Goal: Task Accomplishment & Management: Use online tool/utility

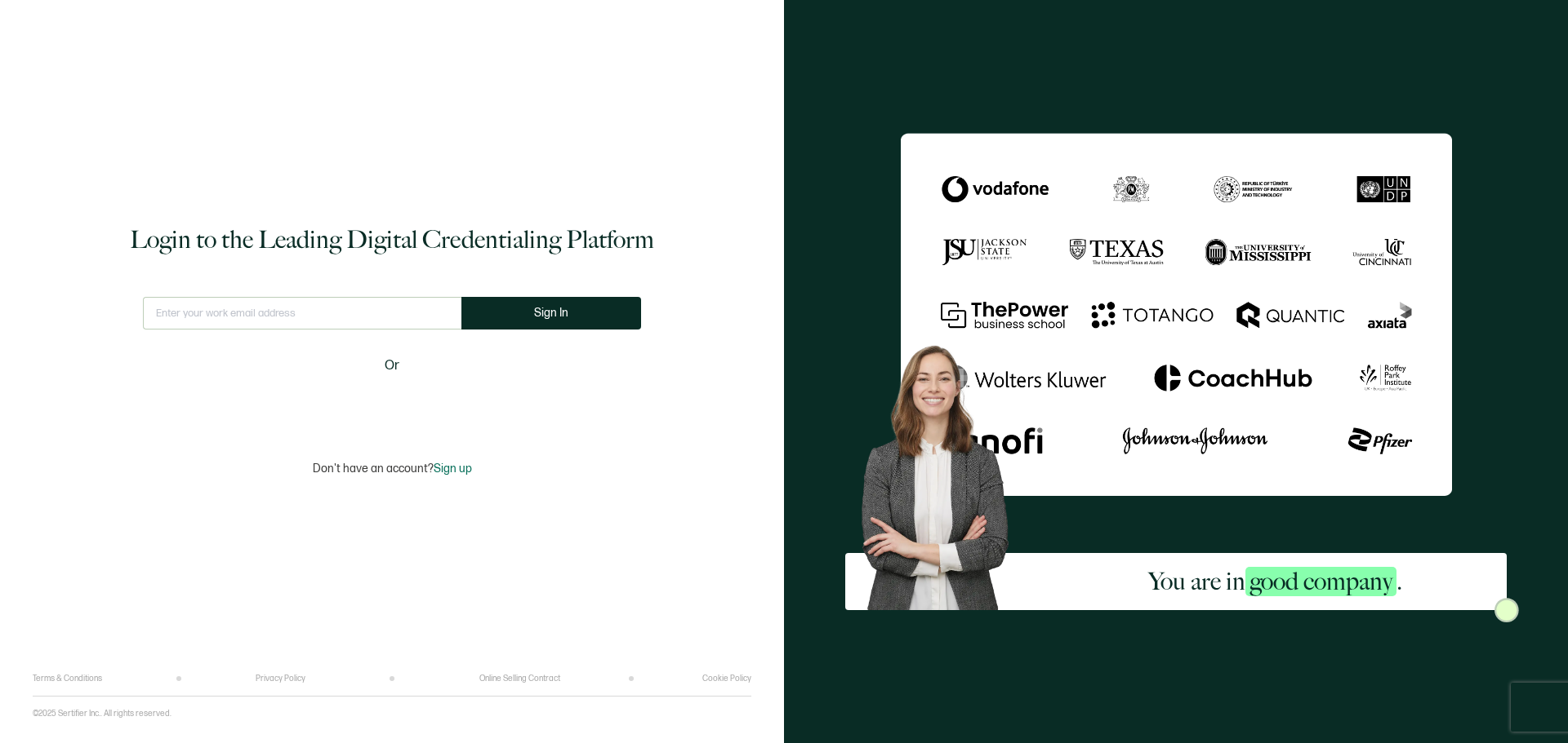
click at [319, 314] on input "text" at bounding box center [302, 313] width 318 height 33
type input "[EMAIL_ADDRESS][DOMAIN_NAME]"
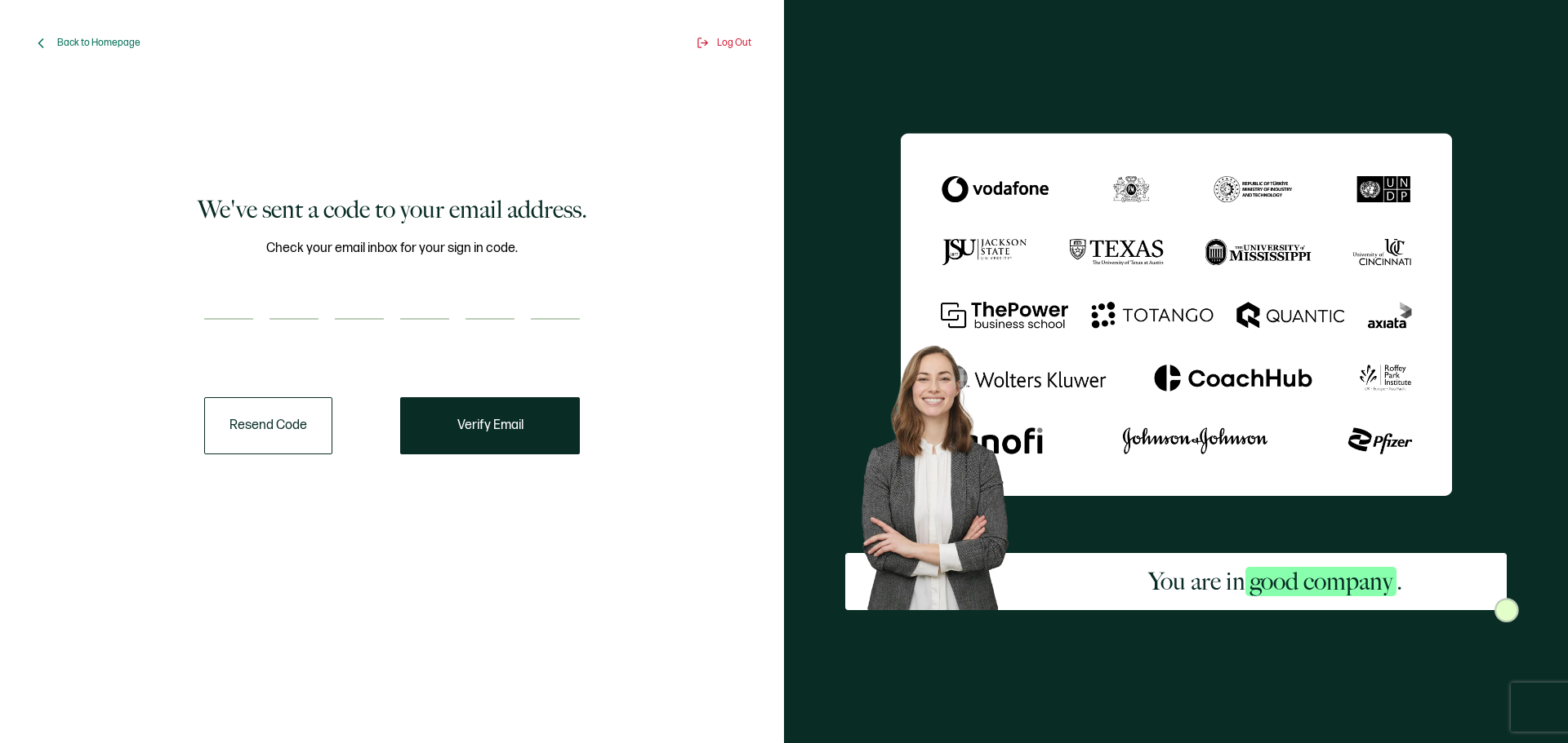
click at [251, 305] on input "number" at bounding box center [228, 303] width 49 height 33
type input "1"
type input "2"
type input "8"
type input "4"
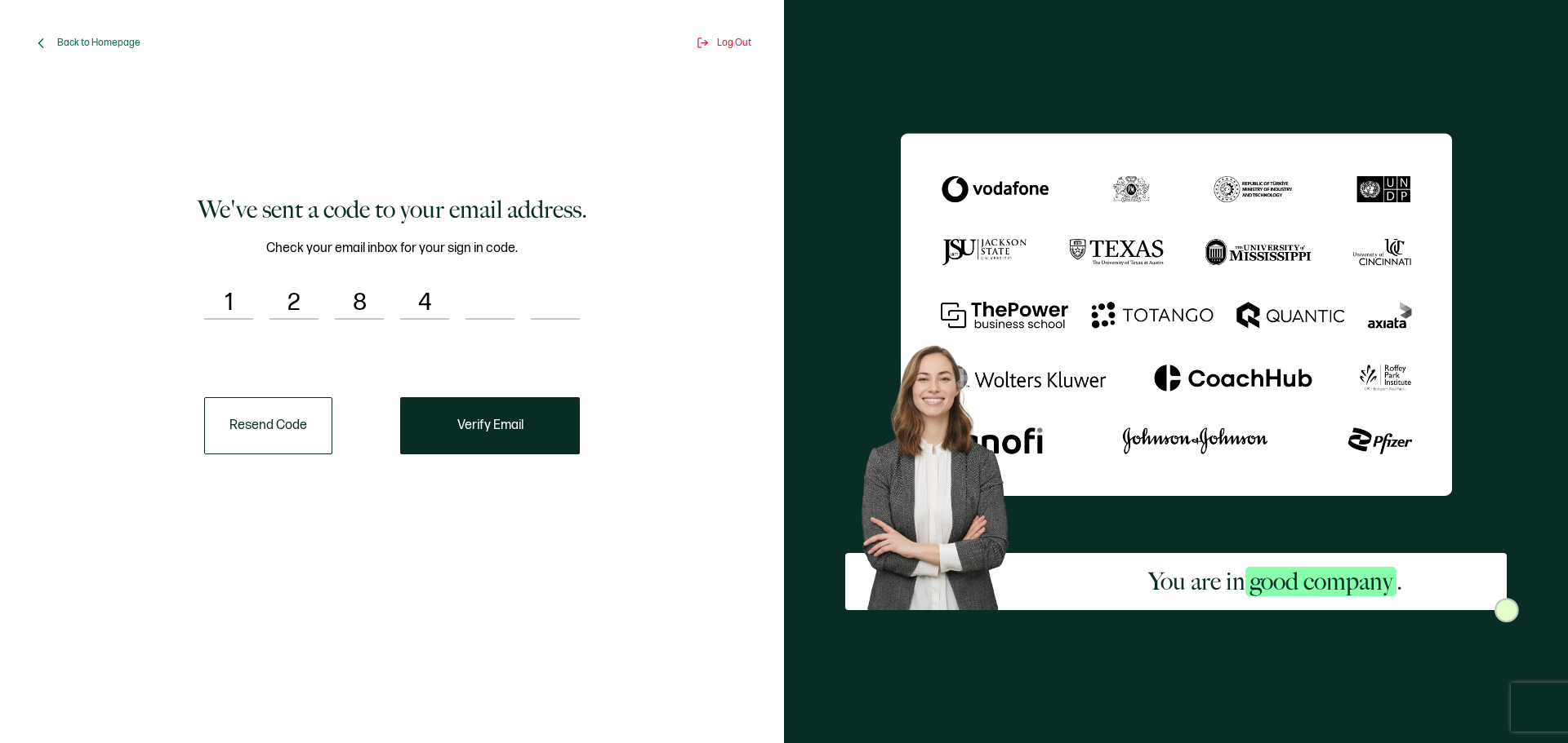
type input "0"
type input "3"
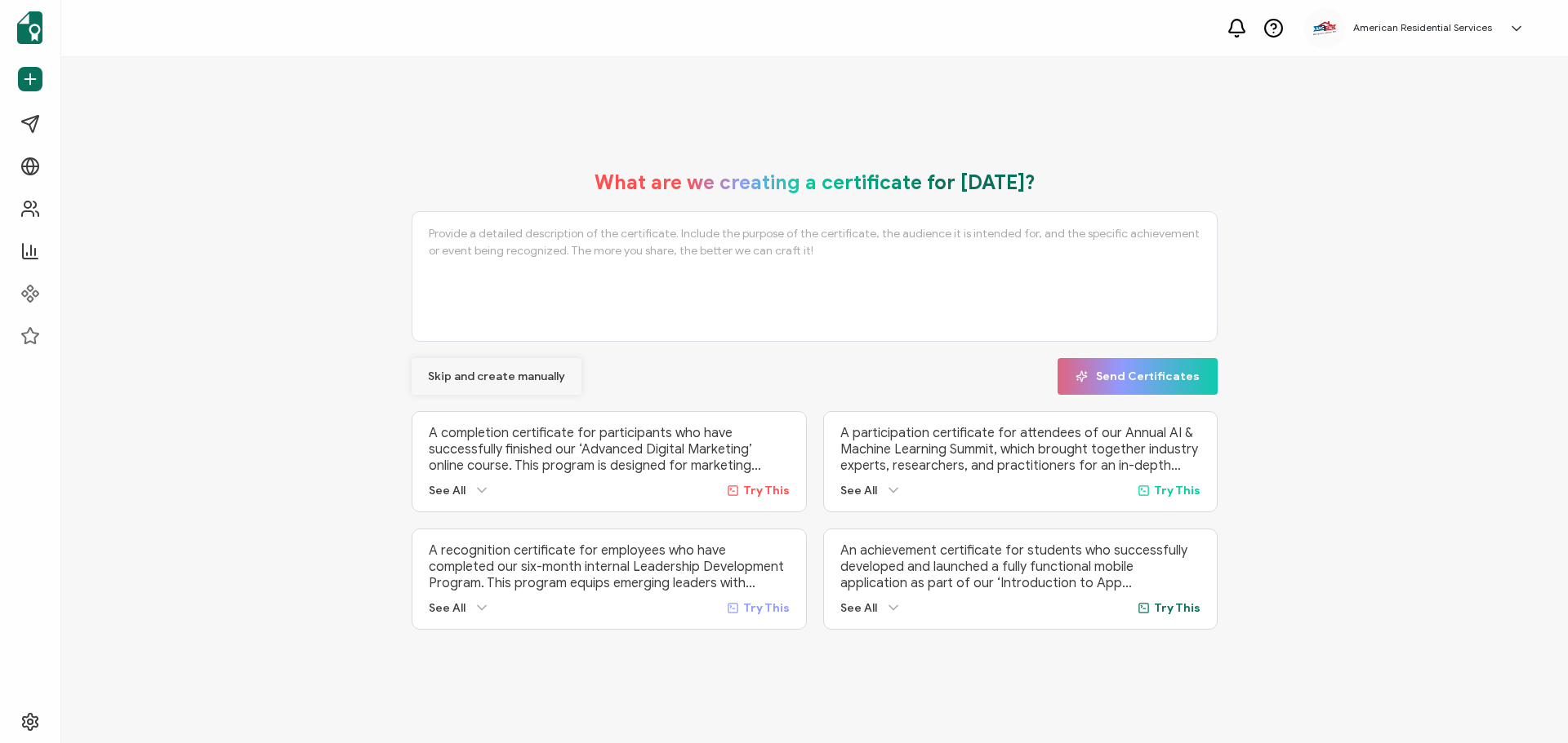
click at [451, 372] on span "Skip and create manually" at bounding box center [496, 377] width 137 height 12
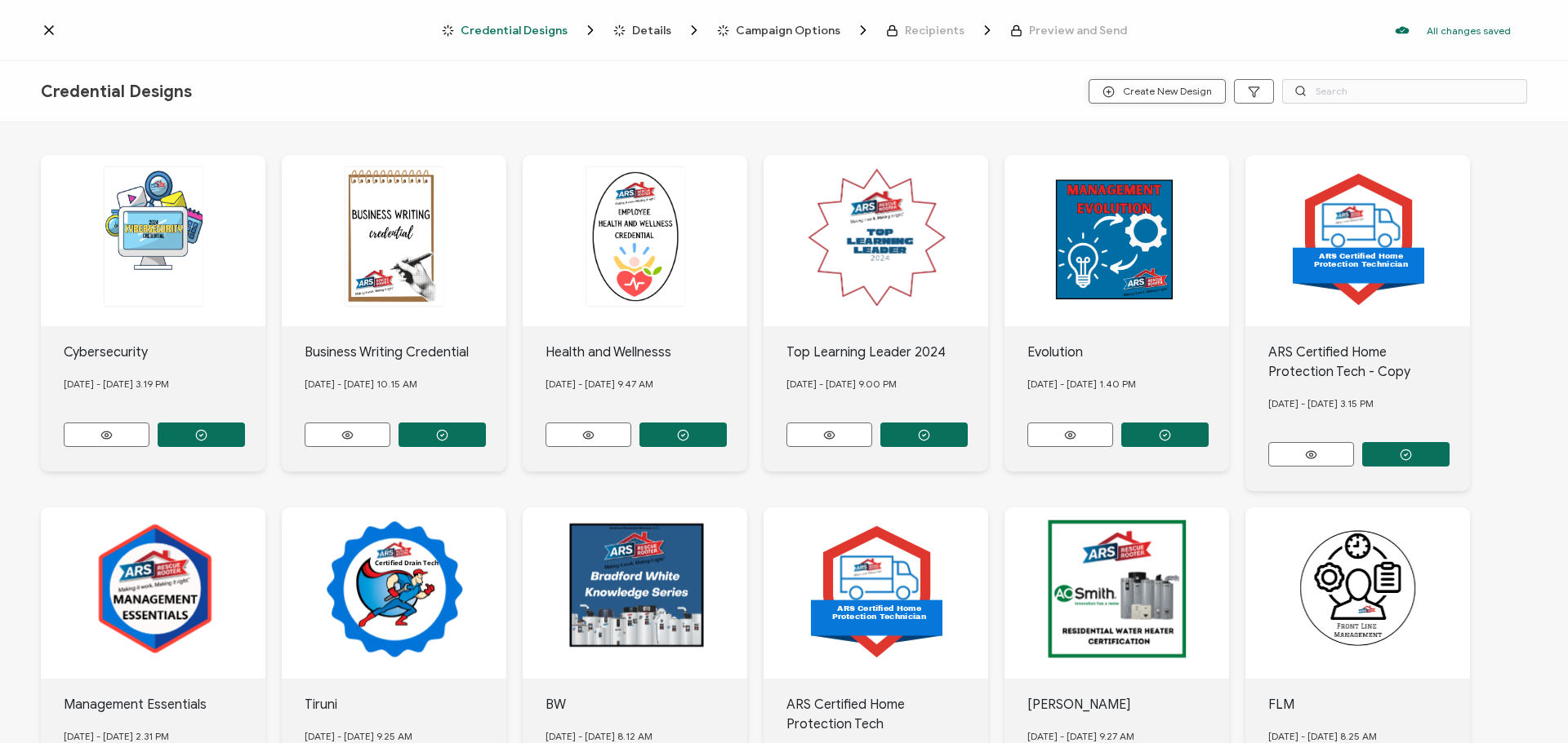
click at [1143, 99] on button "Create New Design" at bounding box center [1157, 91] width 137 height 24
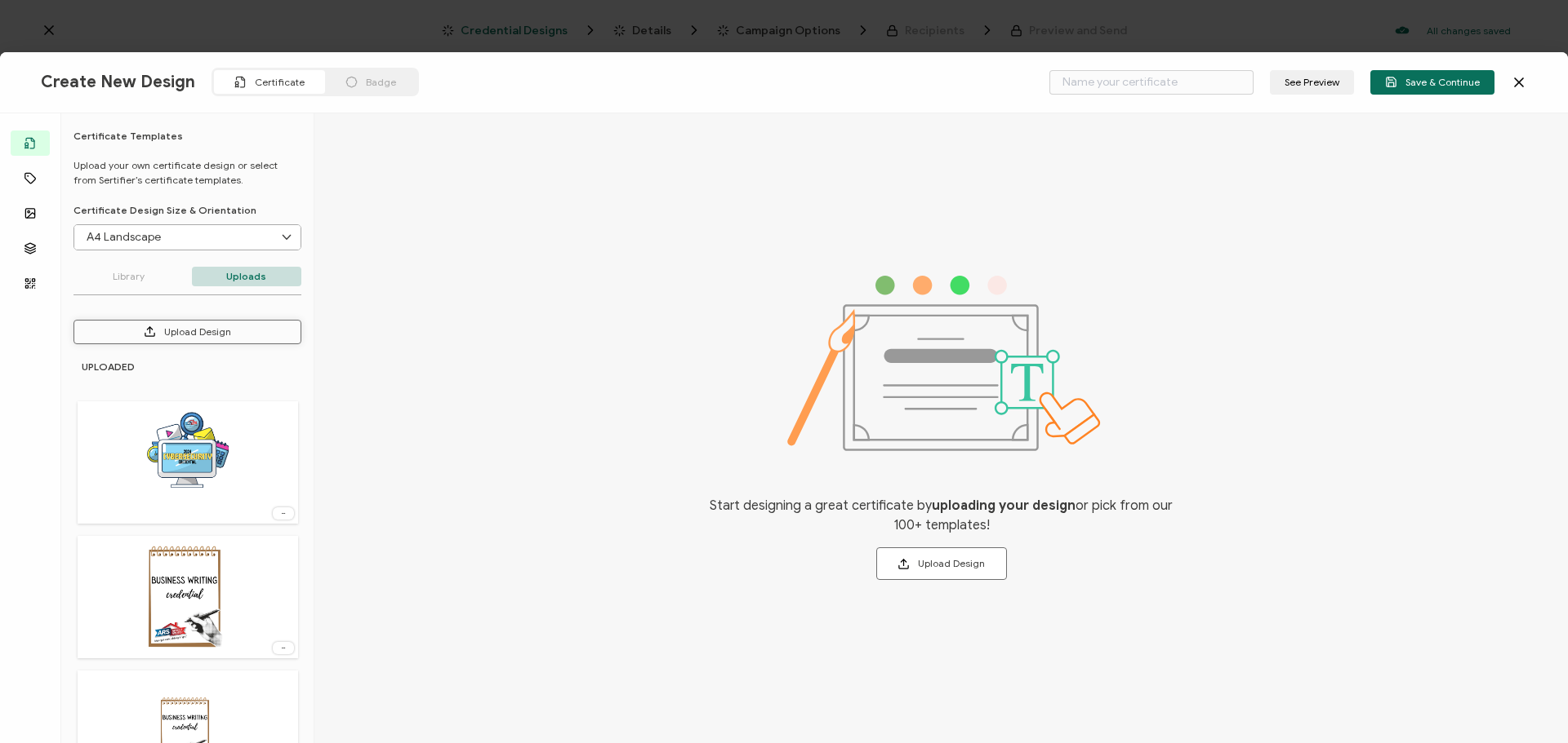
click at [203, 333] on button "Upload Design" at bounding box center [187, 331] width 228 height 24
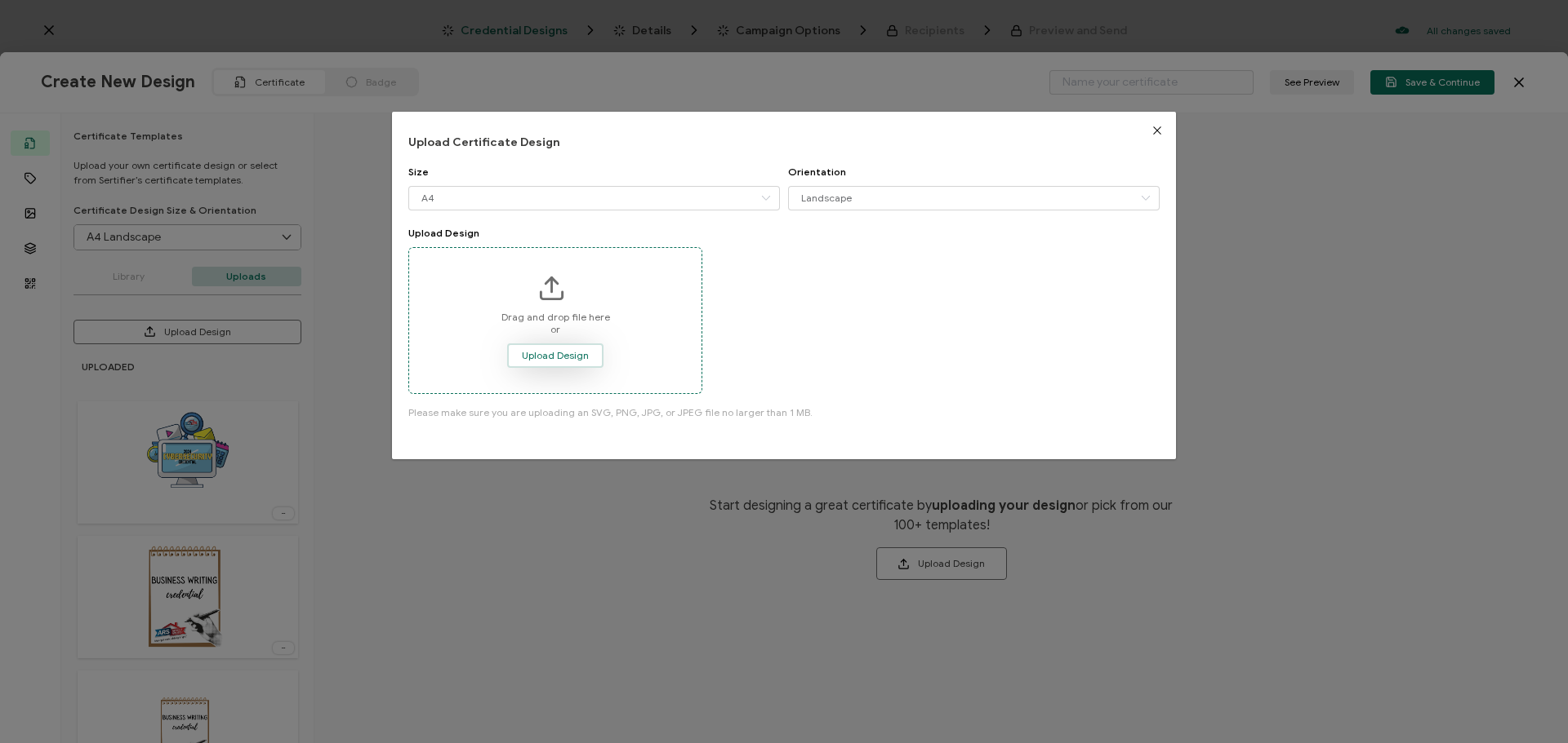
click at [544, 361] on span "Upload Design" at bounding box center [556, 356] width 67 height 10
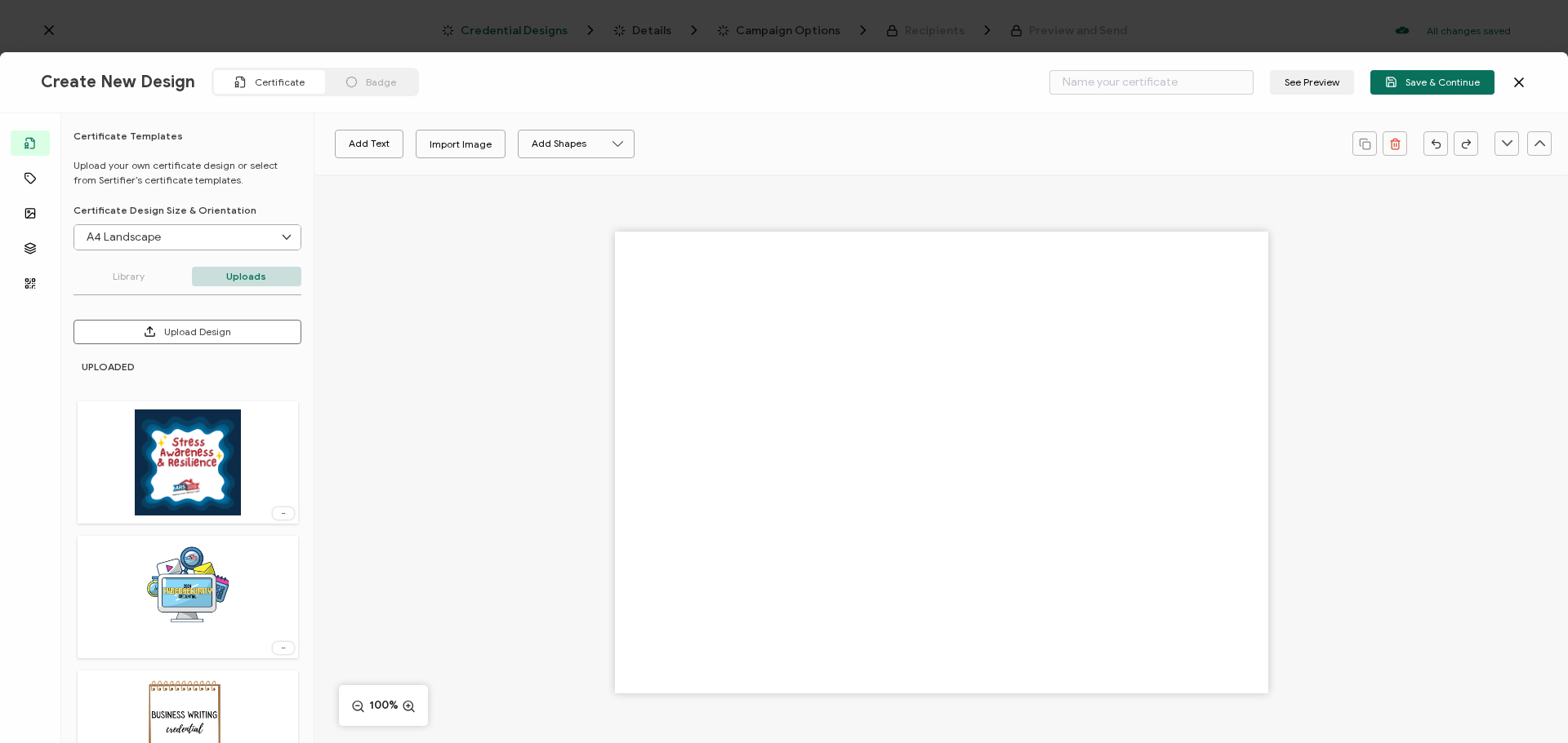
type input "Blank"
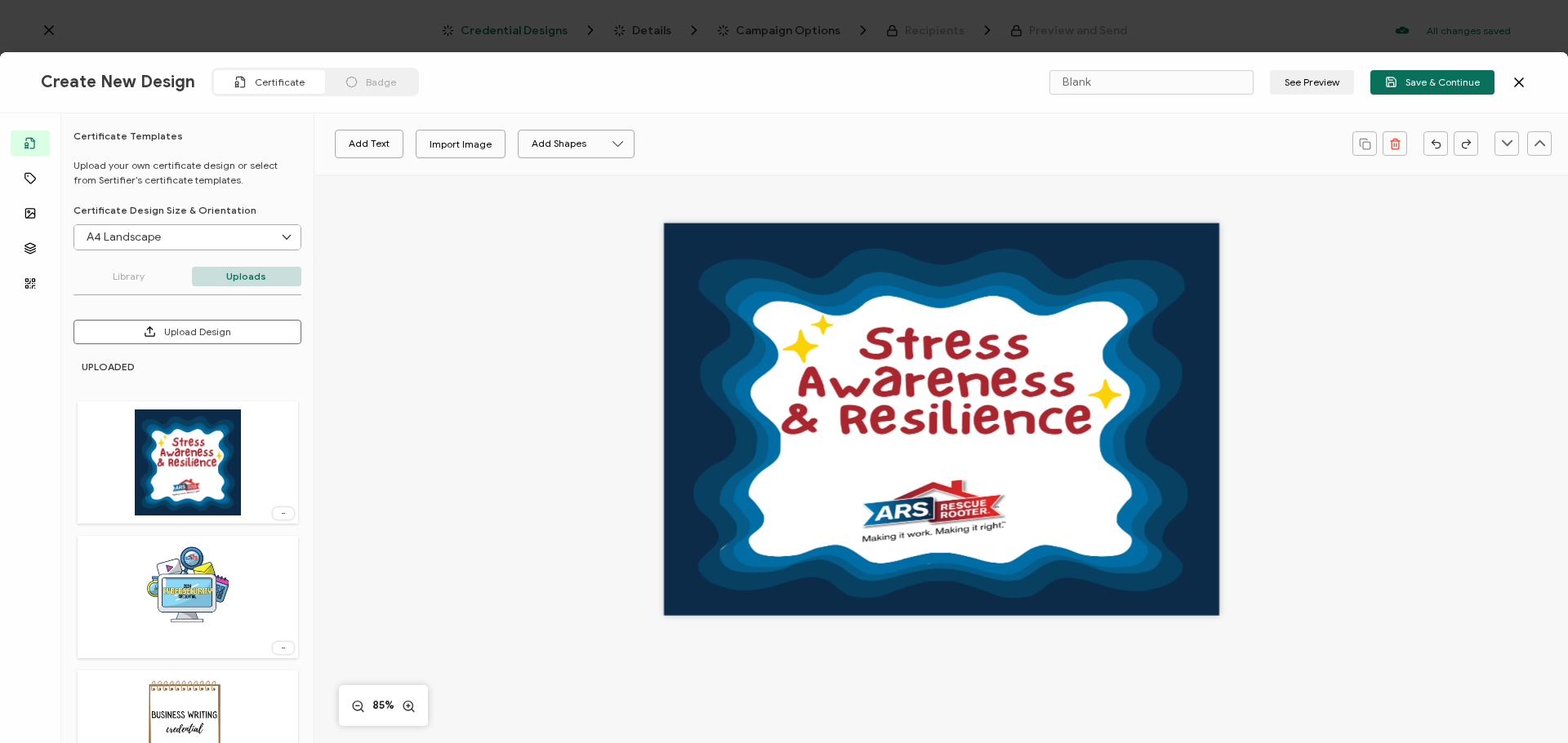
click at [155, 242] on input "A4 Landscape" at bounding box center [187, 237] width 226 height 24
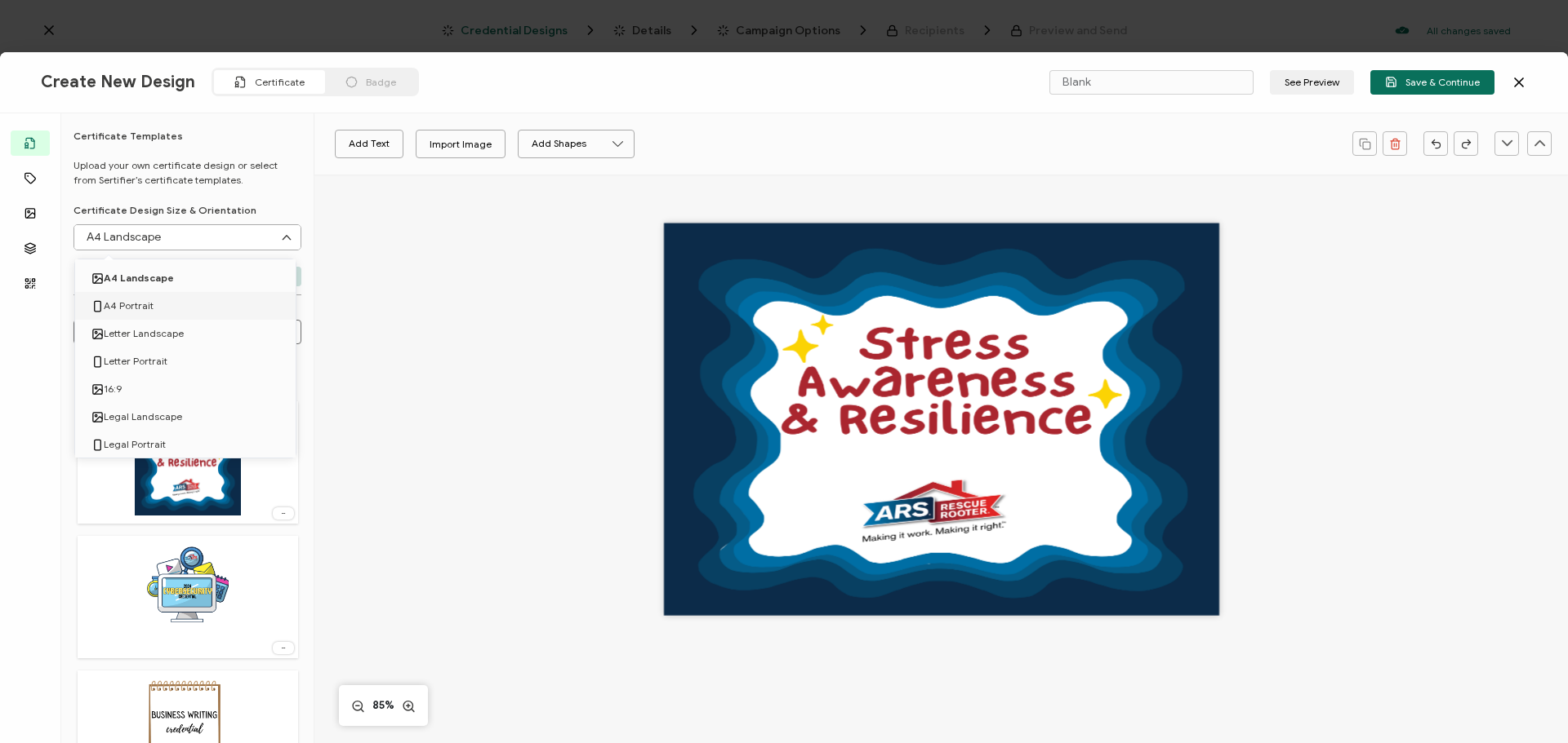
click at [150, 303] on span "A4 Portrait" at bounding box center [129, 306] width 50 height 28
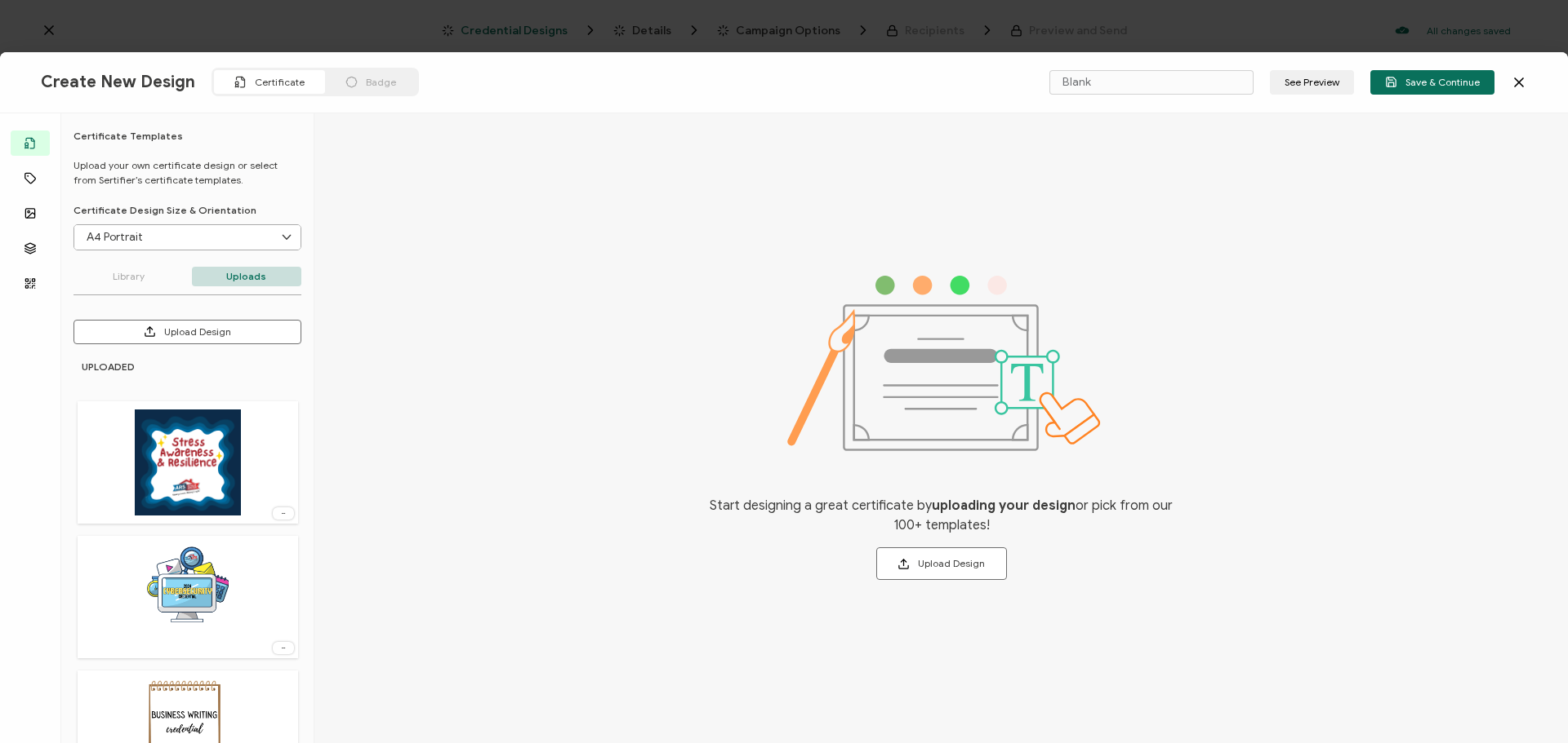
click at [156, 519] on div at bounding box center [188, 462] width 221 height 123
click at [136, 495] on img at bounding box center [187, 462] width 106 height 106
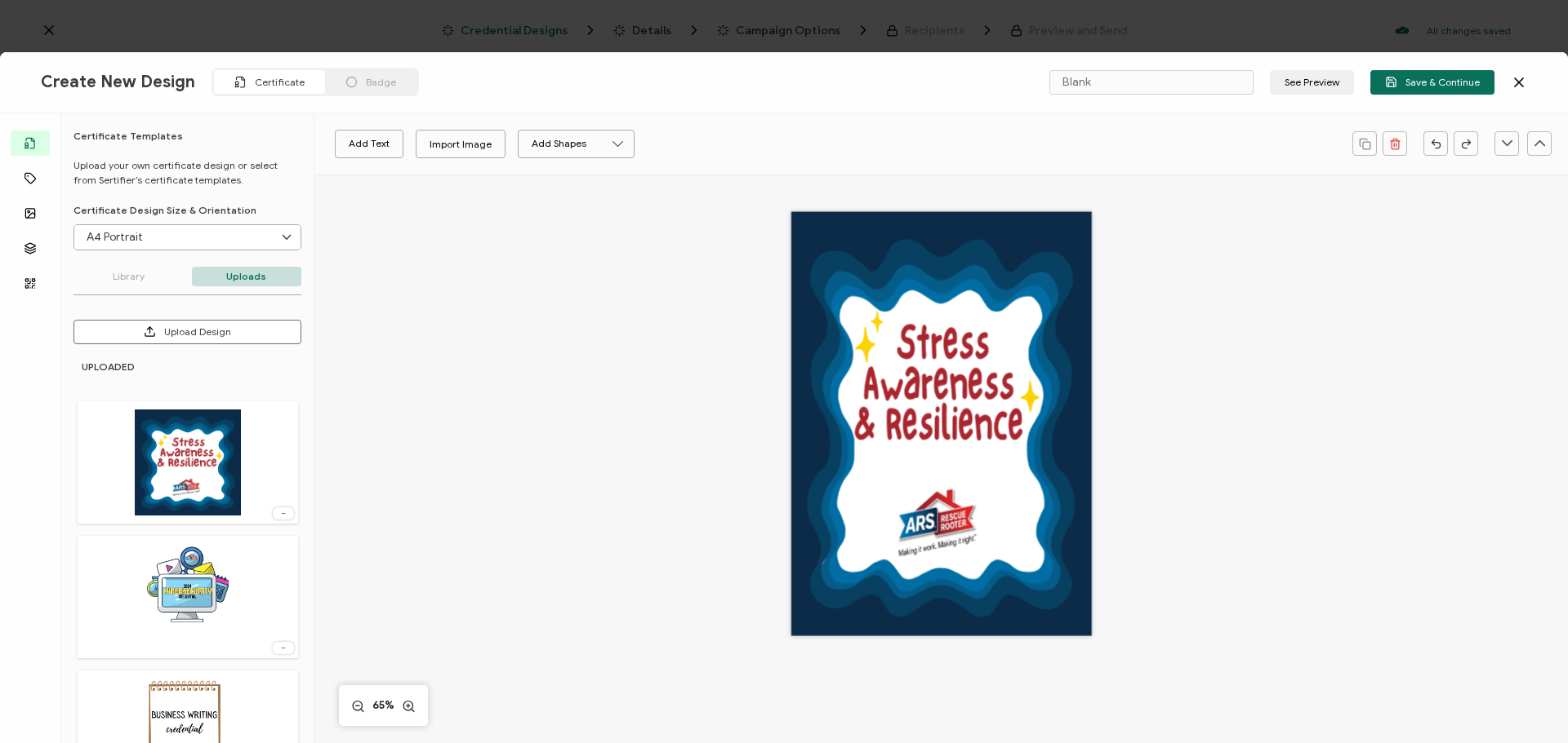
click at [126, 242] on input "A4 Portrait" at bounding box center [187, 237] width 226 height 24
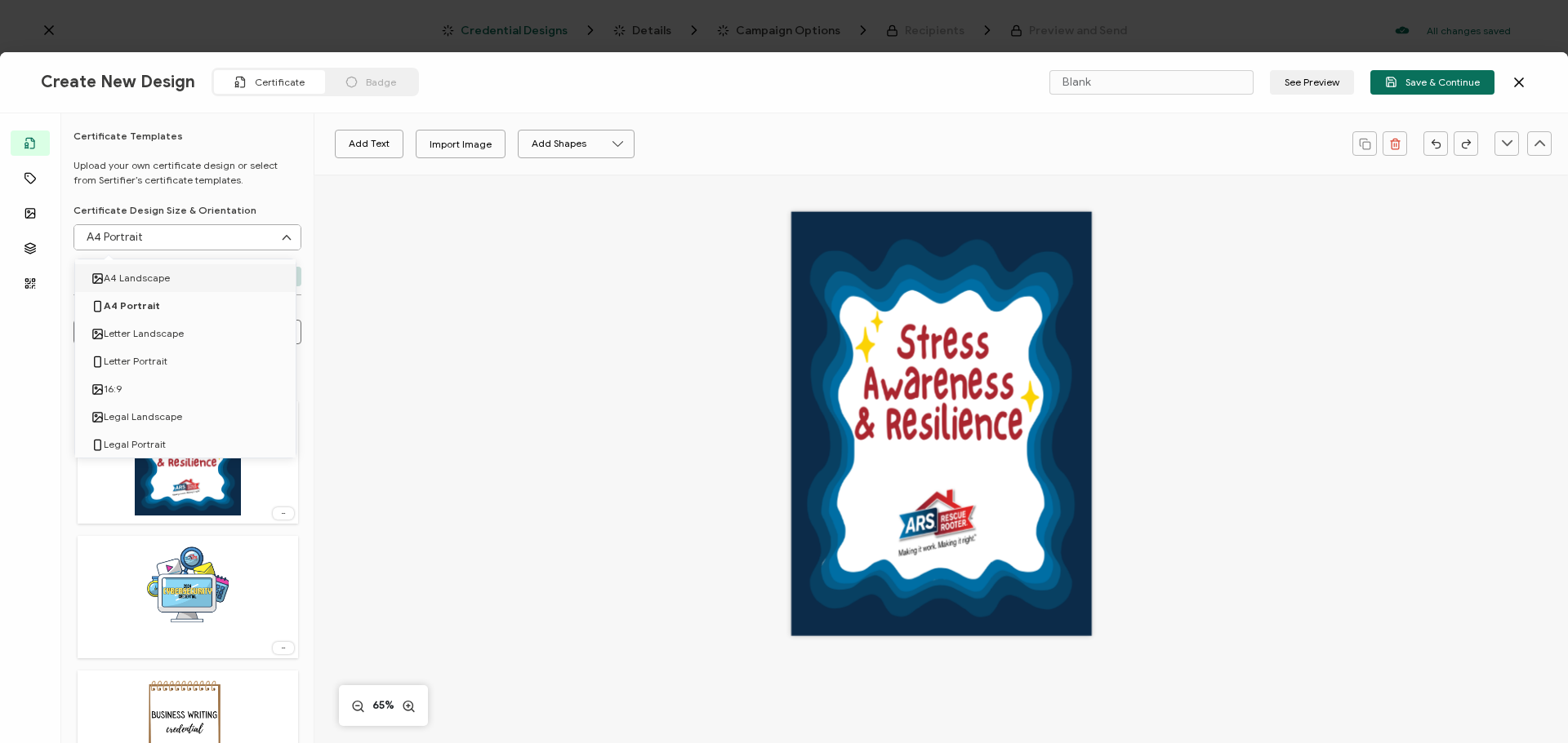
click at [141, 281] on span "A4 Landscape" at bounding box center [136, 278] width 66 height 28
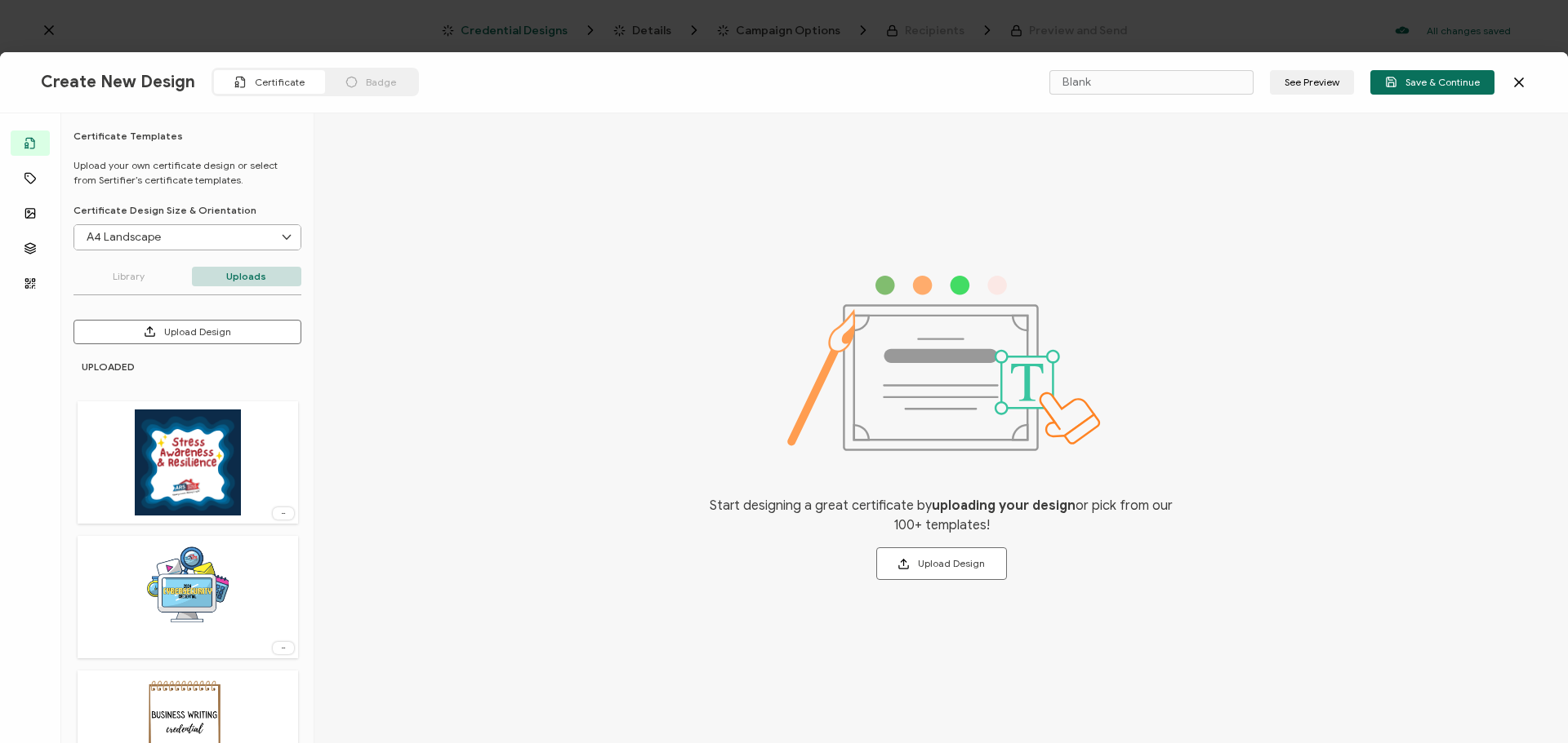
click at [136, 239] on input "A4 Landscape" at bounding box center [187, 237] width 226 height 24
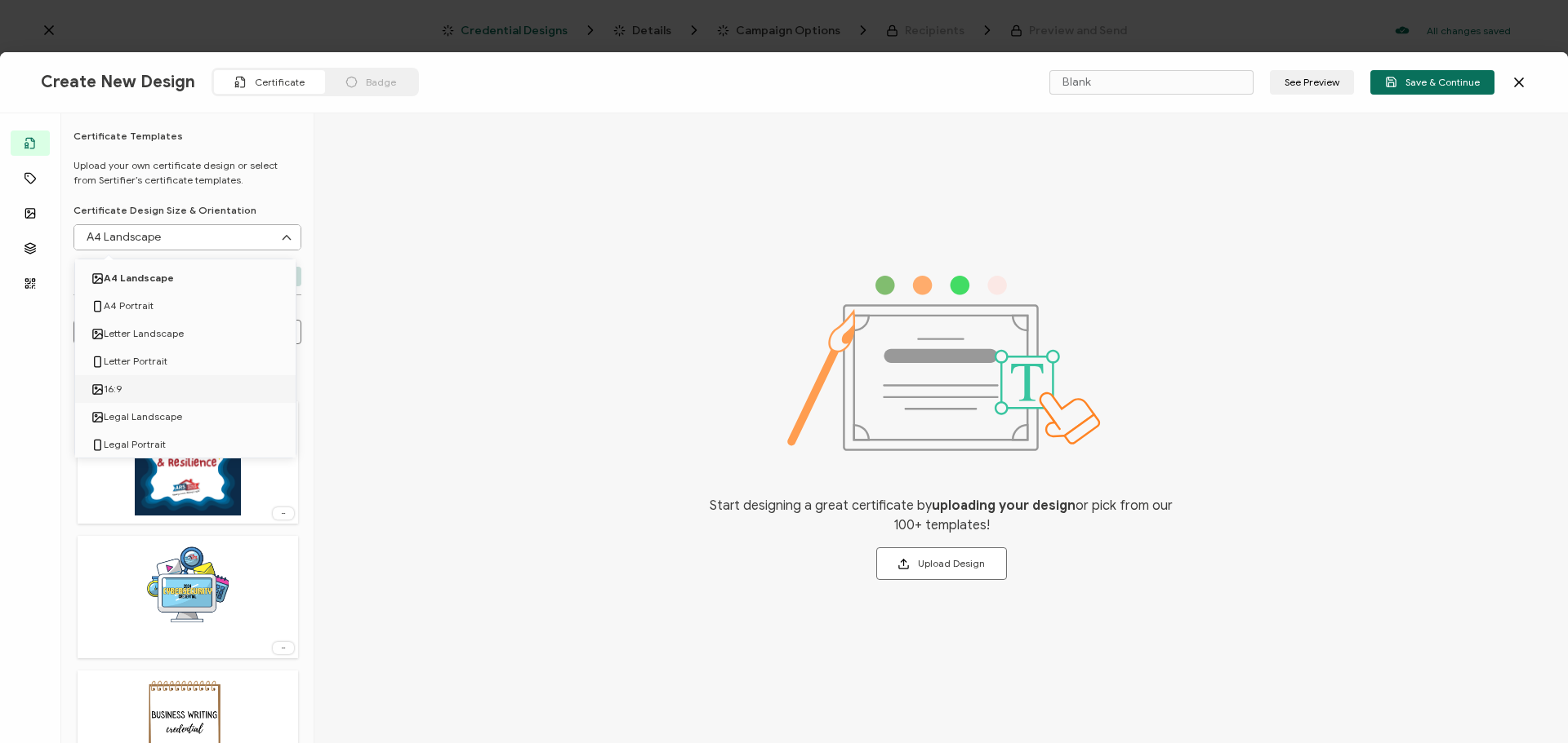
click at [119, 392] on span "16:9" at bounding box center [113, 389] width 18 height 28
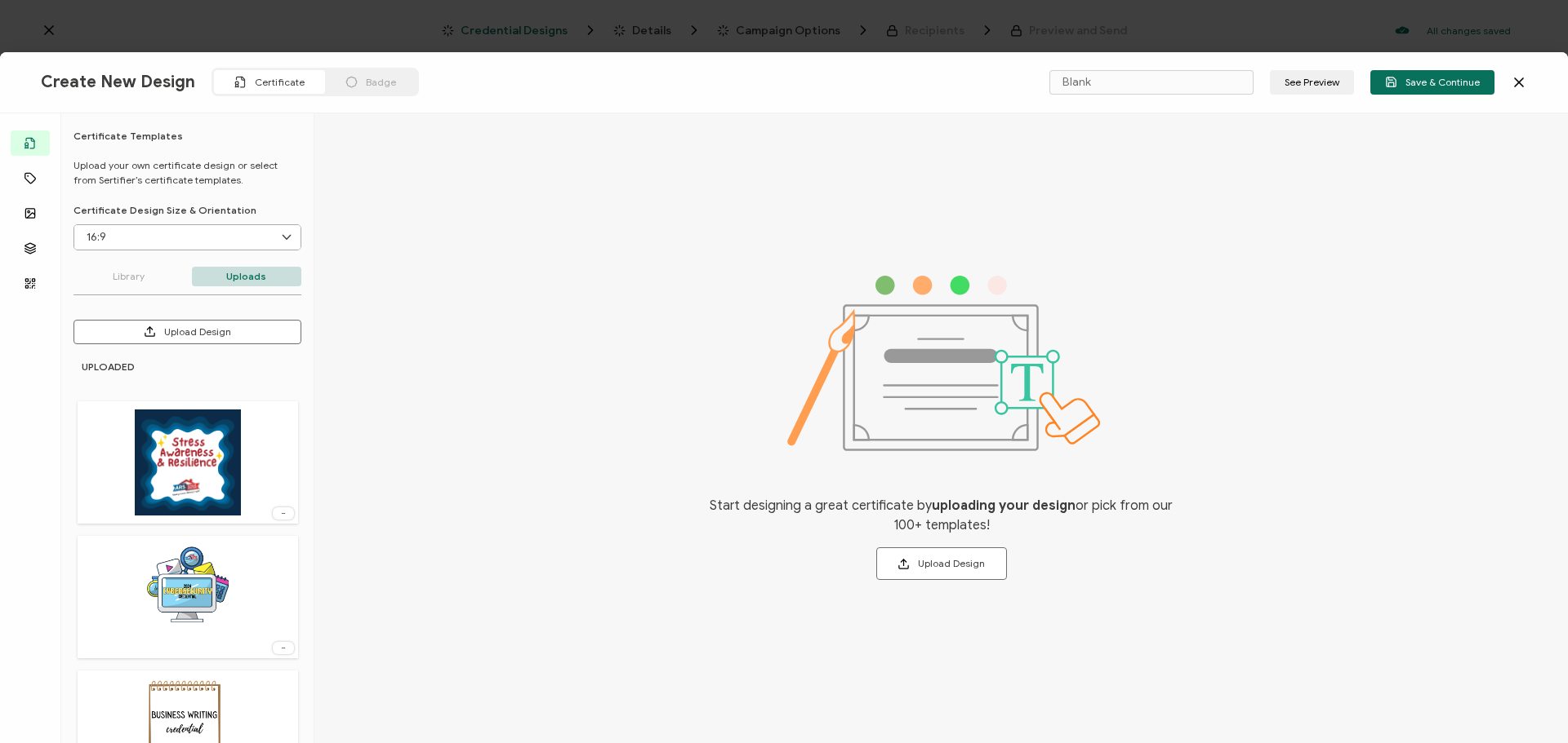
click at [235, 447] on img at bounding box center [187, 462] width 106 height 106
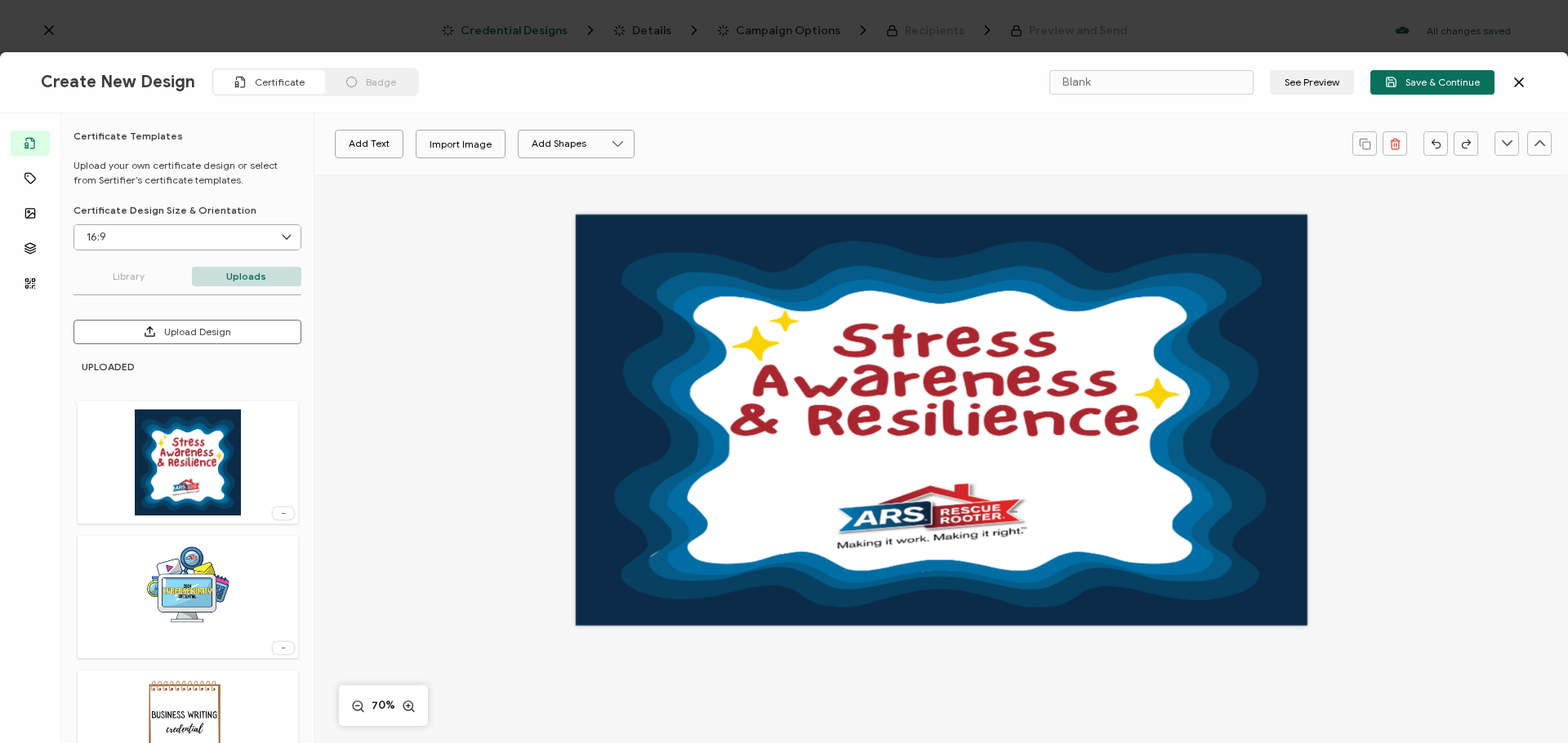
click at [161, 240] on input "16:9" at bounding box center [187, 237] width 226 height 24
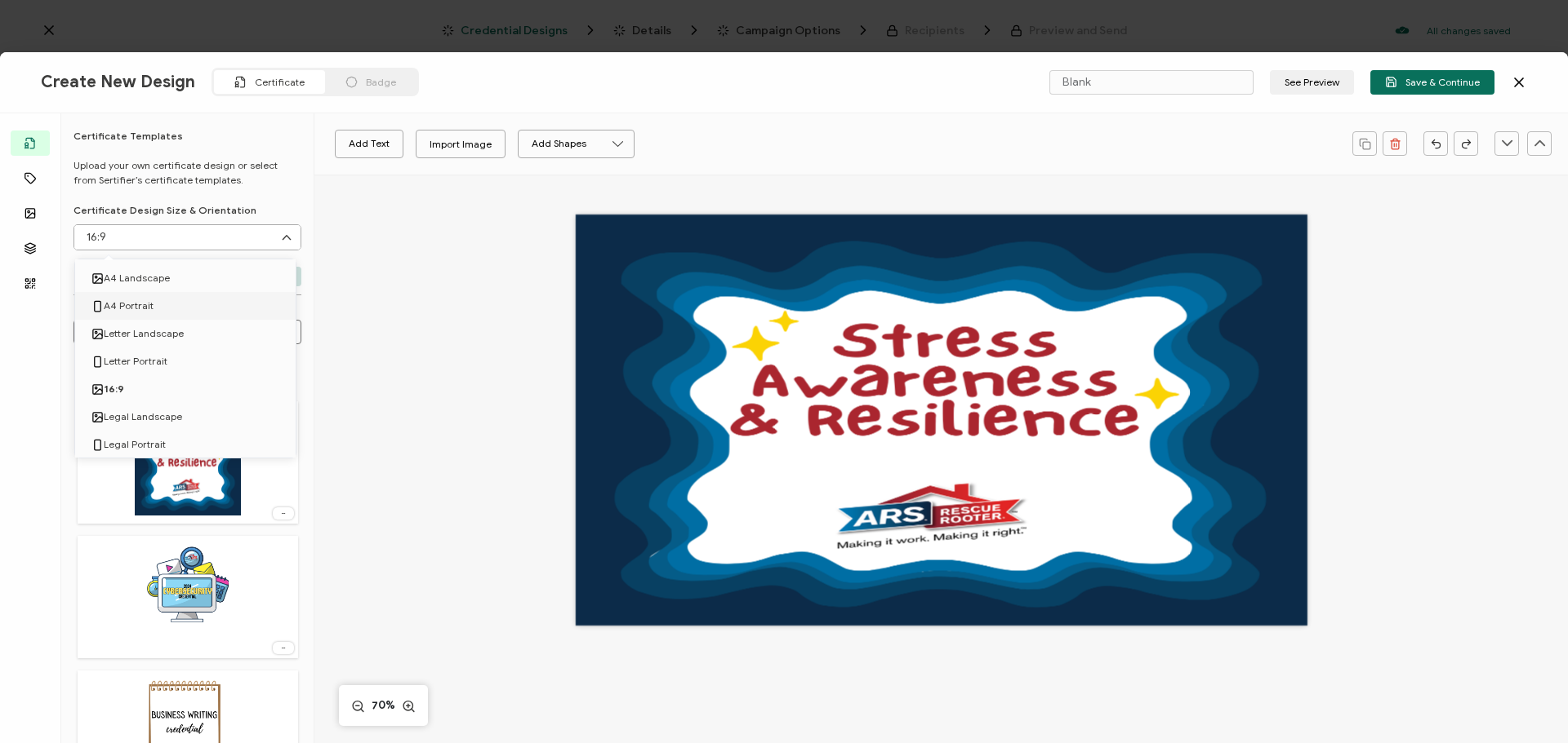
click at [187, 316] on li "A4 Portrait" at bounding box center [188, 306] width 226 height 28
type input "A4 Portrait"
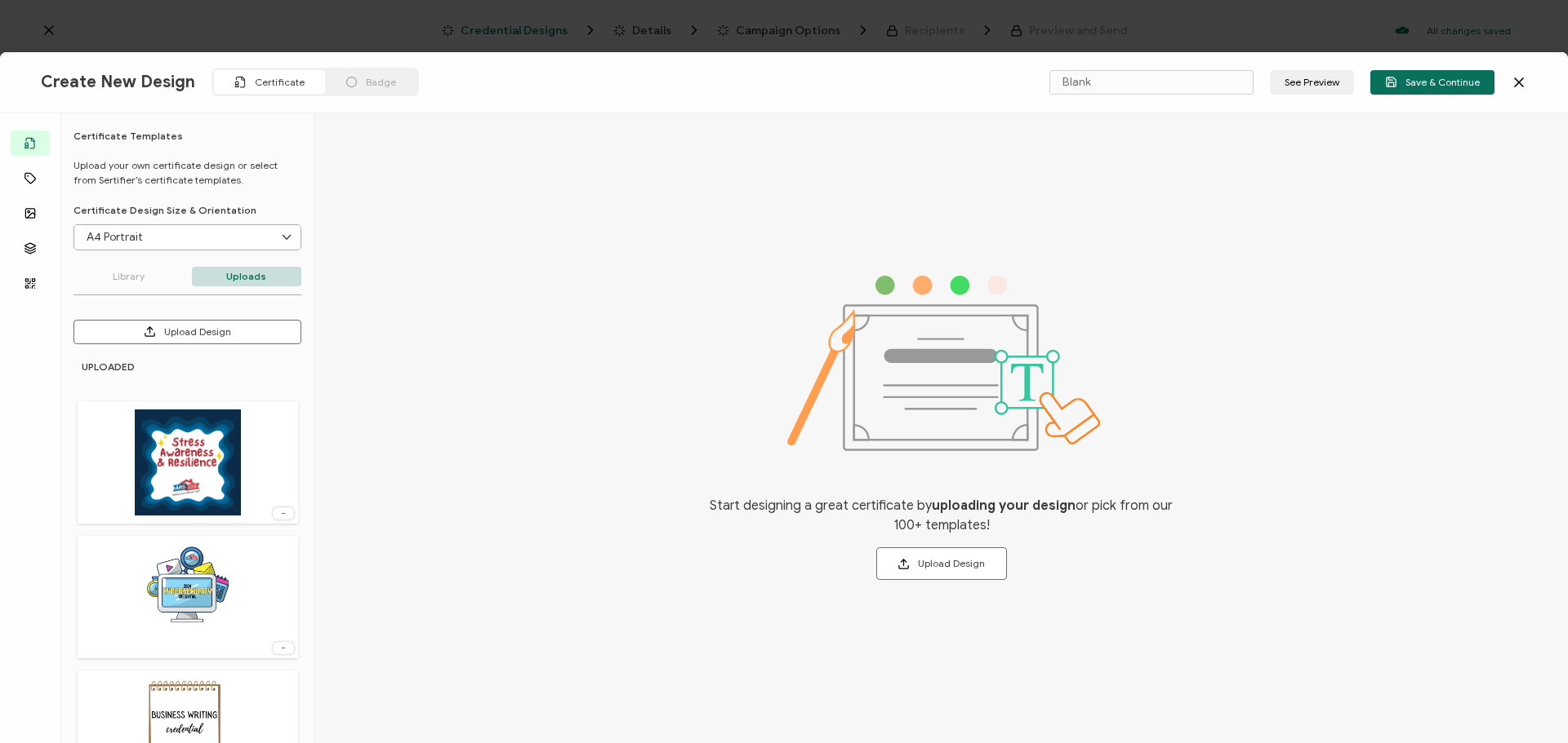
click at [94, 482] on div at bounding box center [188, 462] width 221 height 123
click at [114, 480] on div at bounding box center [188, 462] width 221 height 123
click at [205, 449] on img at bounding box center [187, 462] width 106 height 106
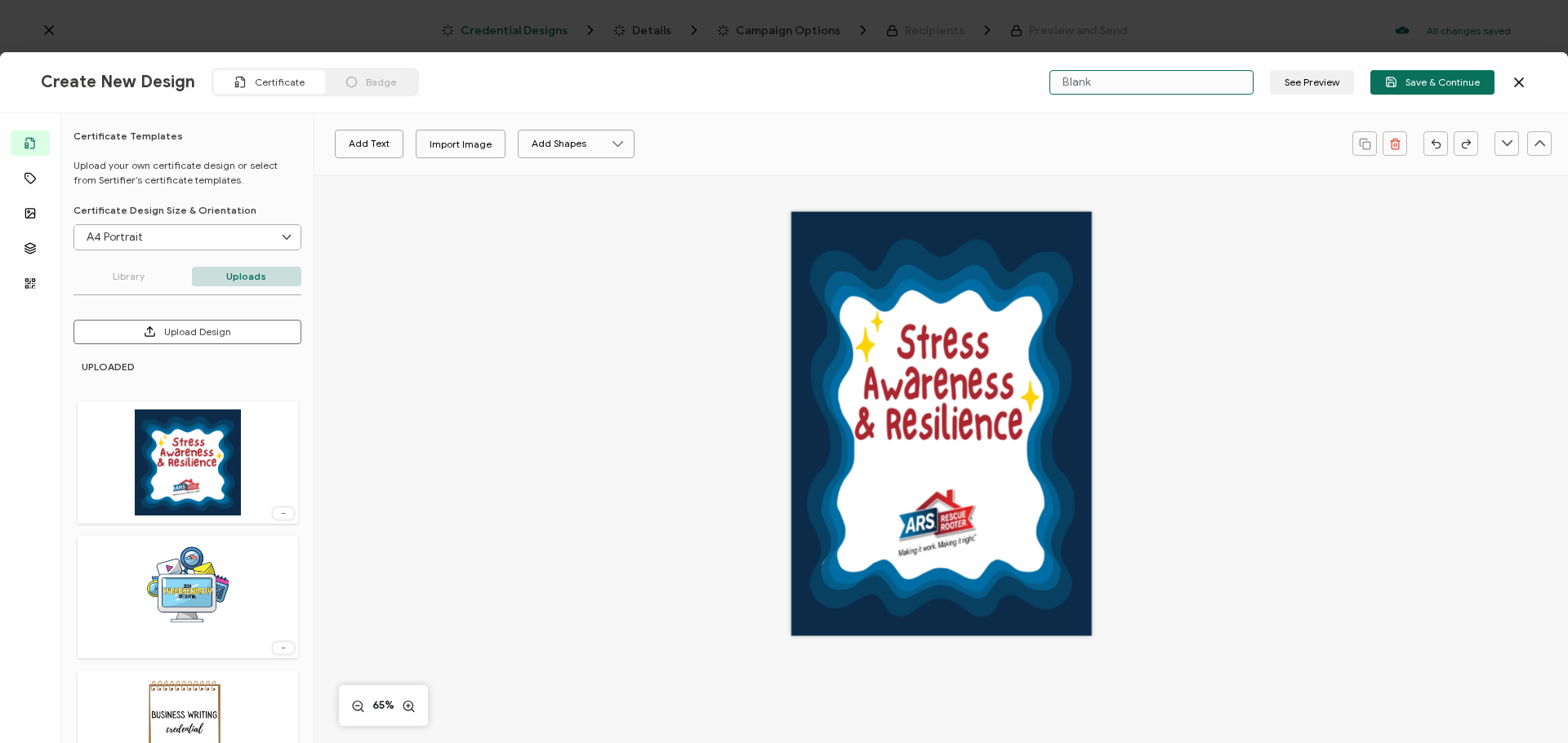
click at [1129, 80] on input "Blank" at bounding box center [1151, 82] width 204 height 24
type input "B"
type input "Stress Awareness"
click at [1386, 78] on button "Save & Continue" at bounding box center [1432, 82] width 124 height 24
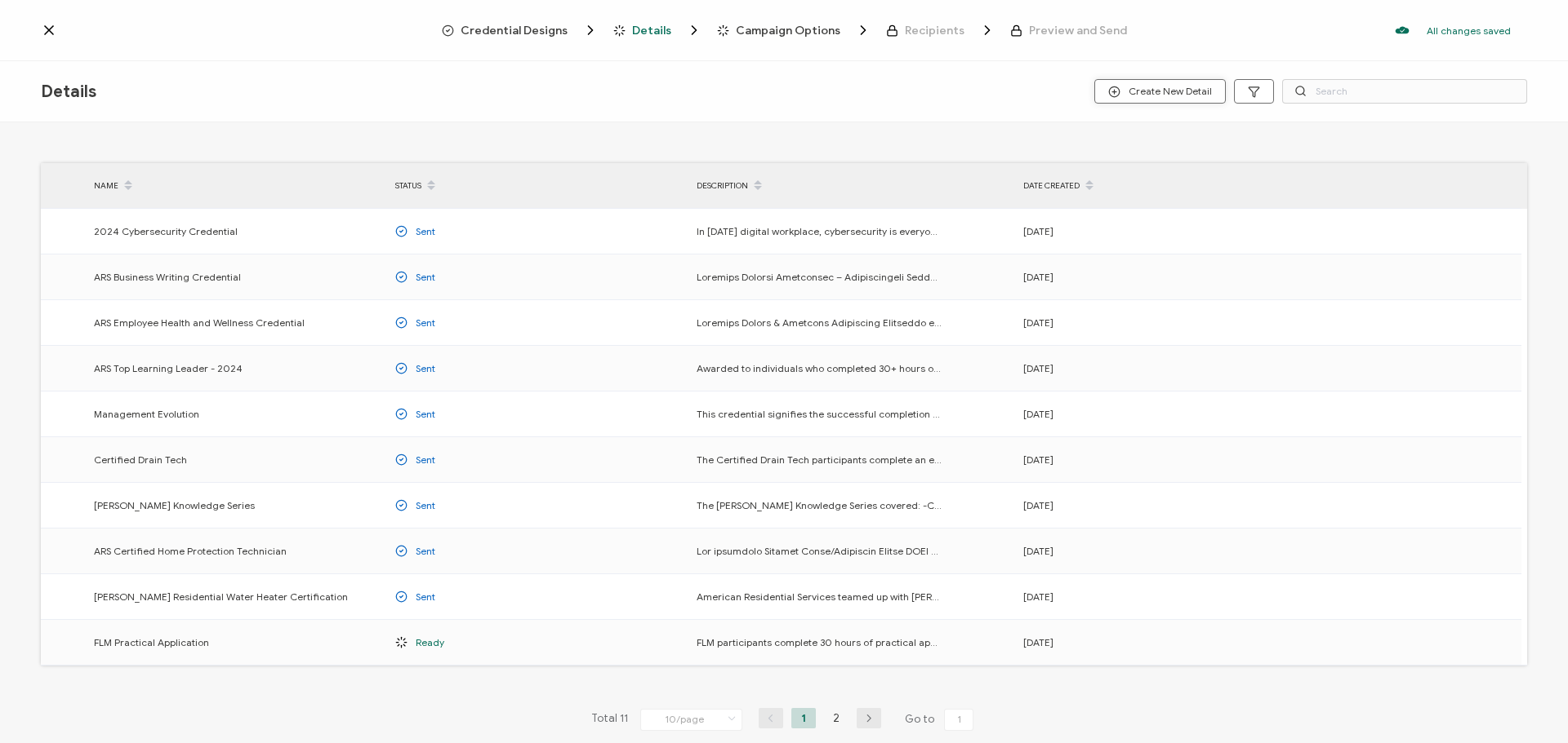
click at [1172, 94] on span "Create New Detail" at bounding box center [1160, 92] width 104 height 13
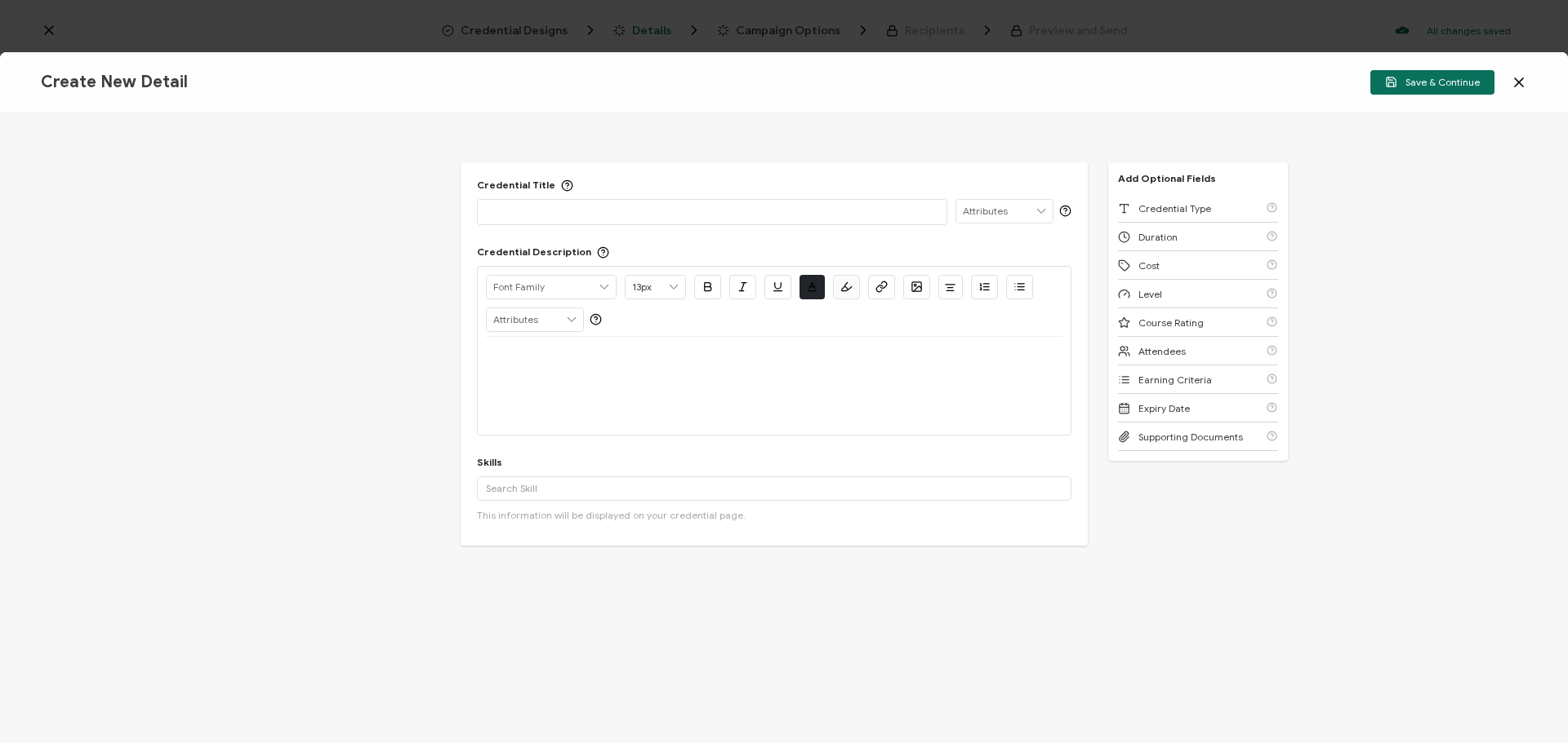
click at [532, 217] on p at bounding box center [712, 211] width 452 height 17
click at [566, 353] on p at bounding box center [774, 356] width 576 height 15
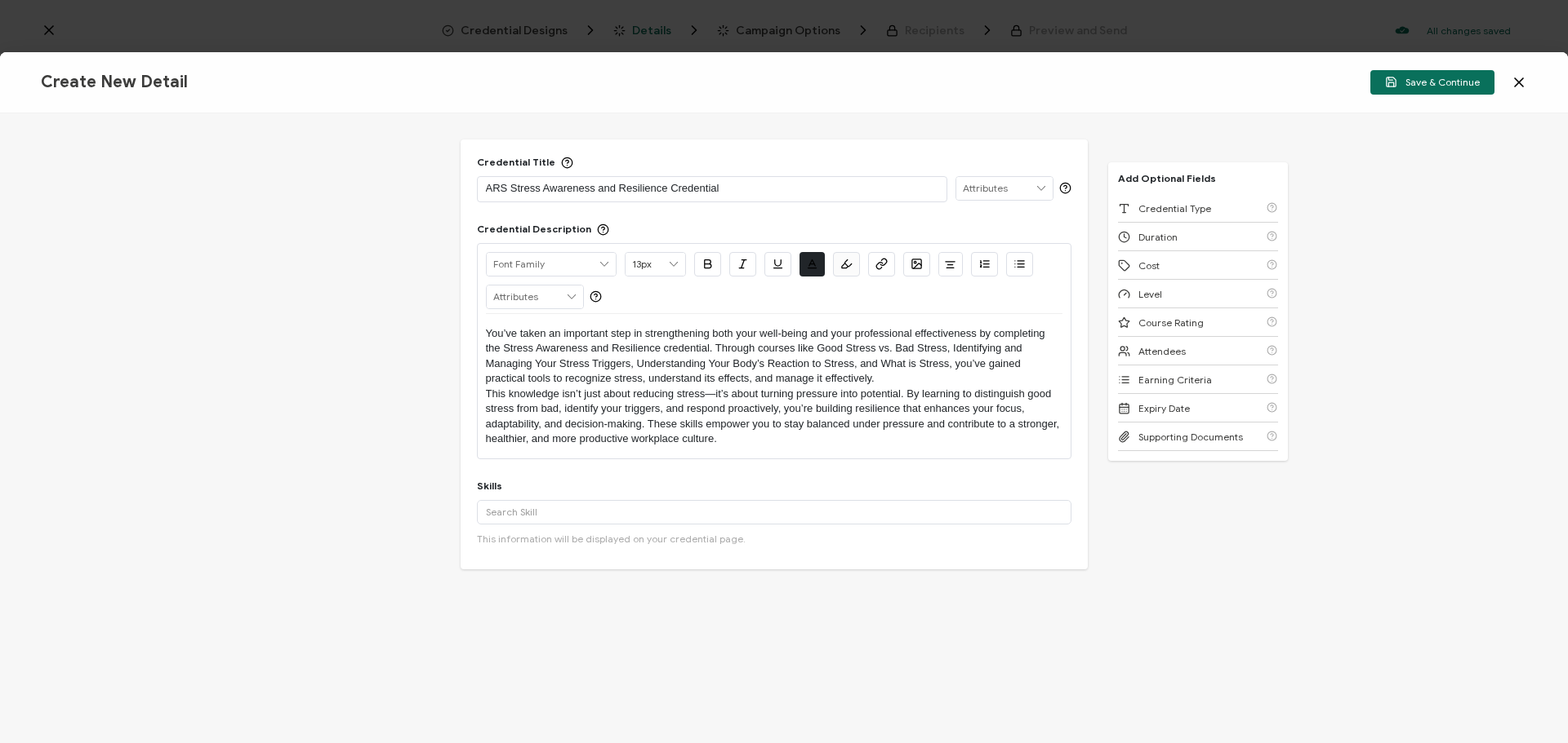
scroll to position [45, 0]
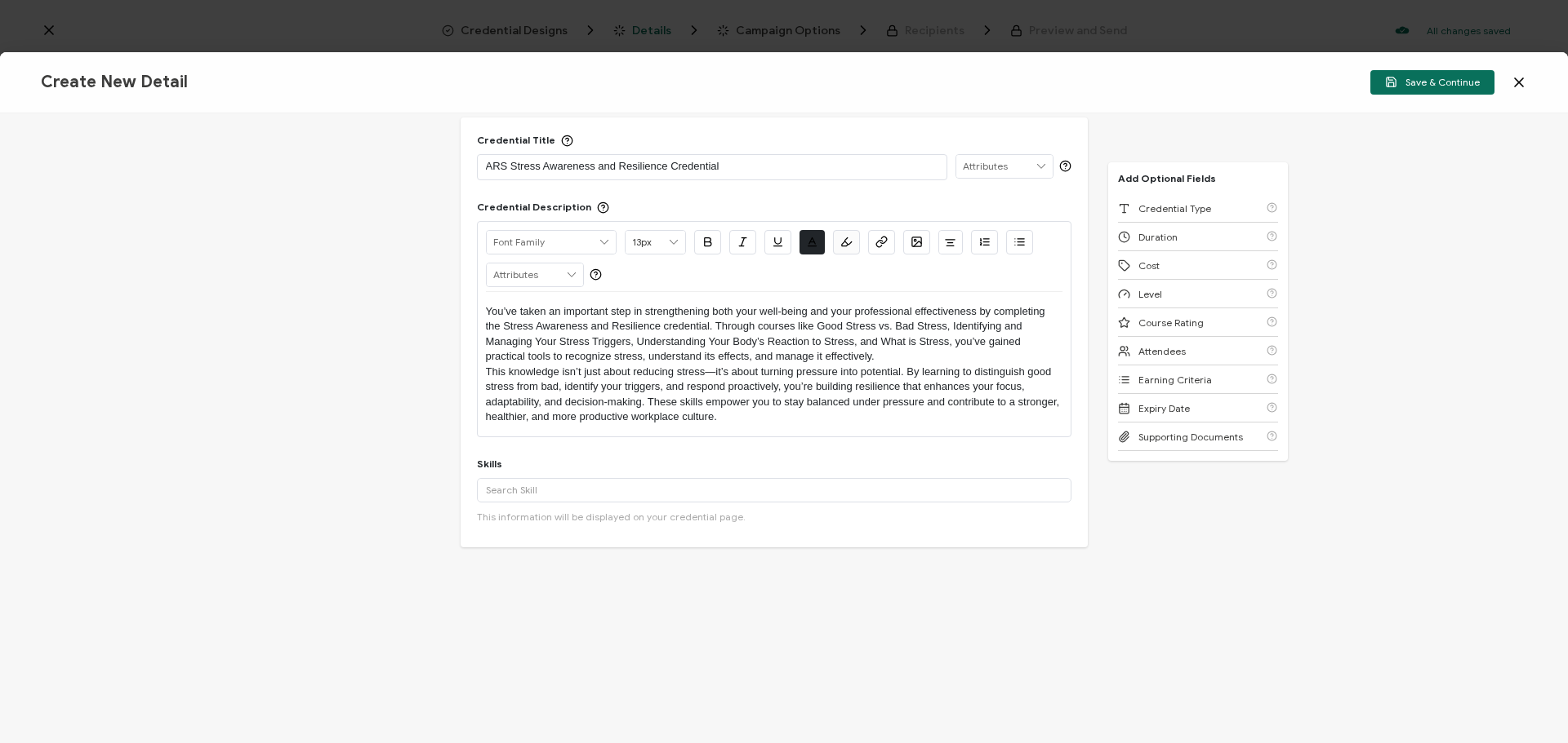
click at [885, 353] on p "You’ve taken an important step in strengthening both your well-being and your p…" at bounding box center [774, 335] width 576 height 60
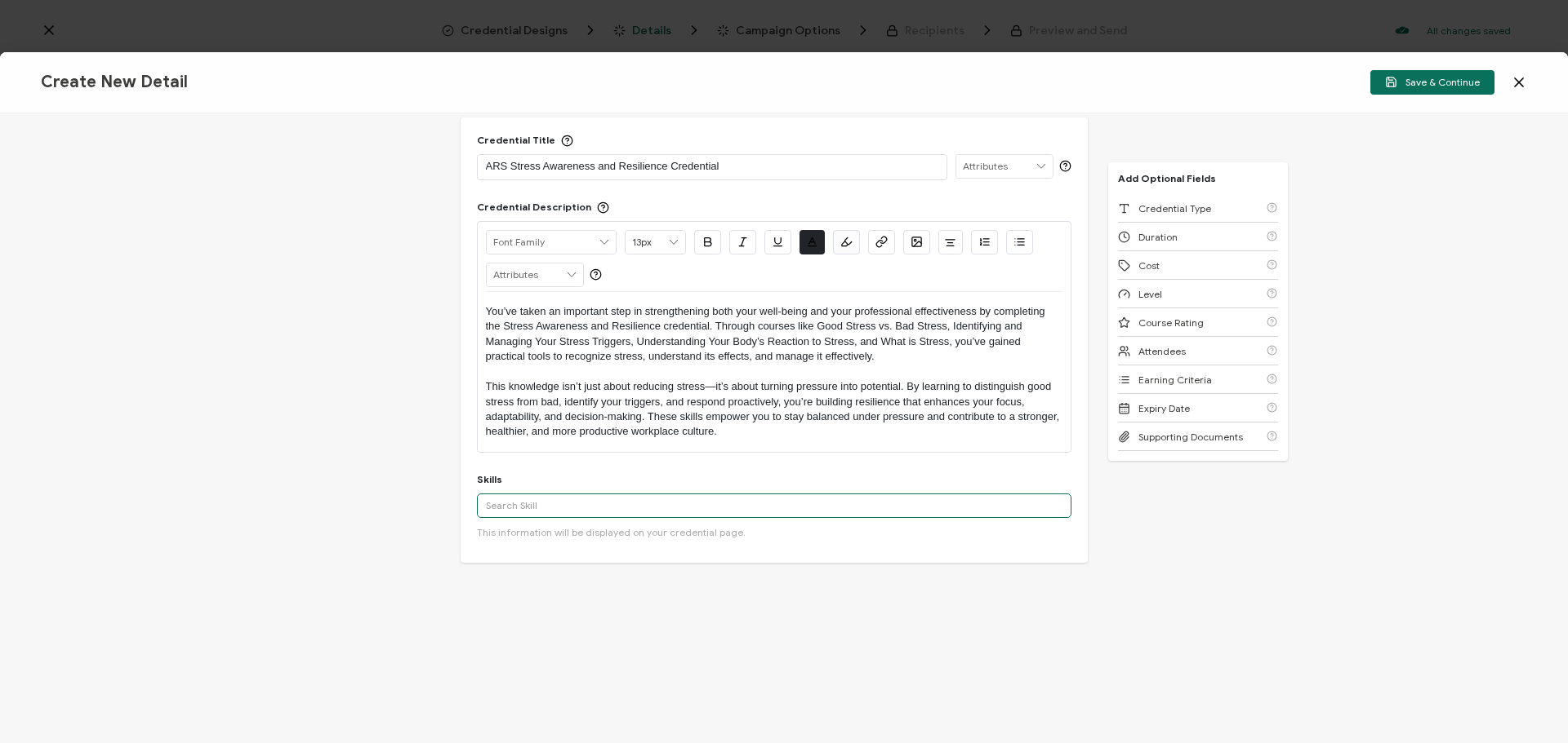
click at [816, 503] on input "text" at bounding box center [774, 505] width 595 height 24
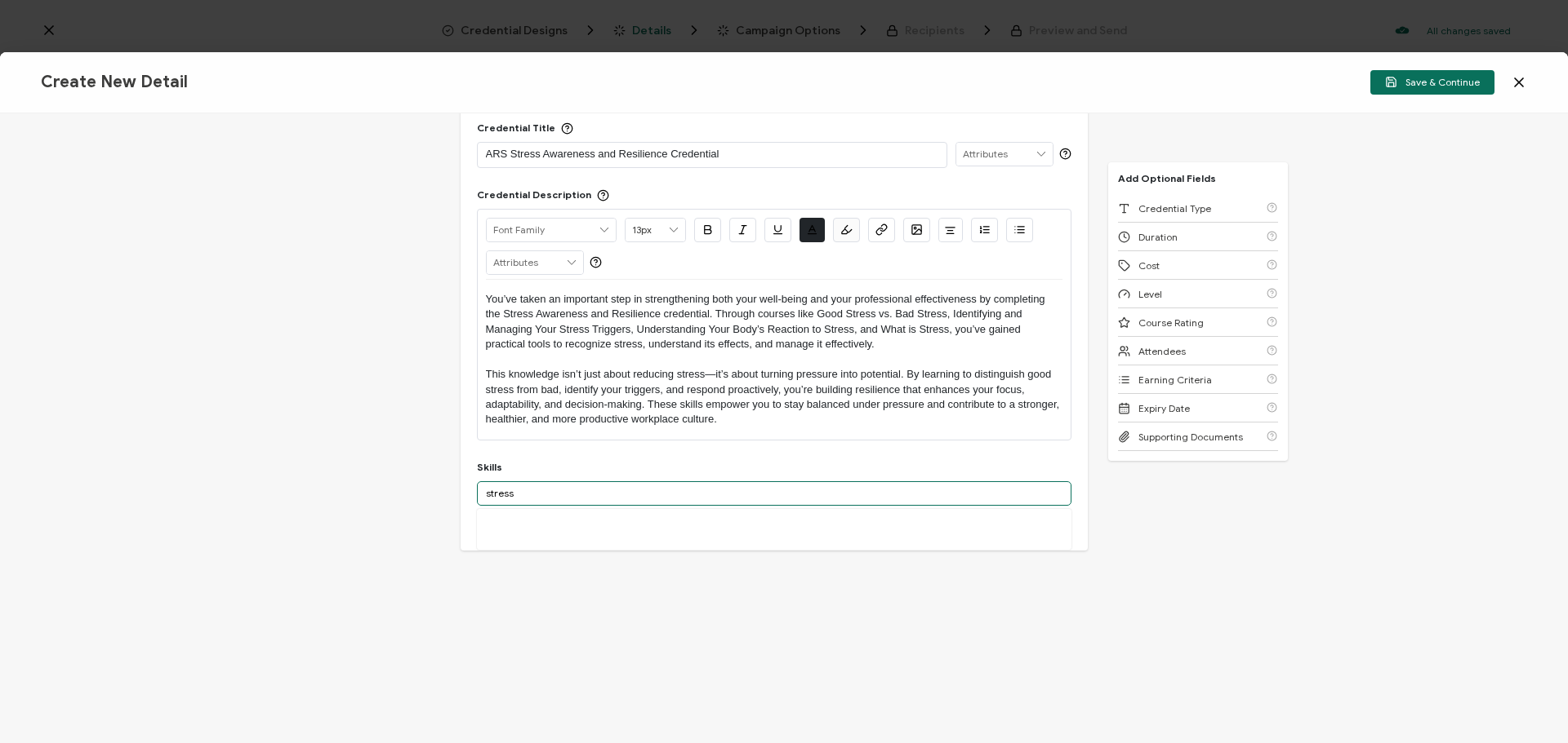
scroll to position [60, 0]
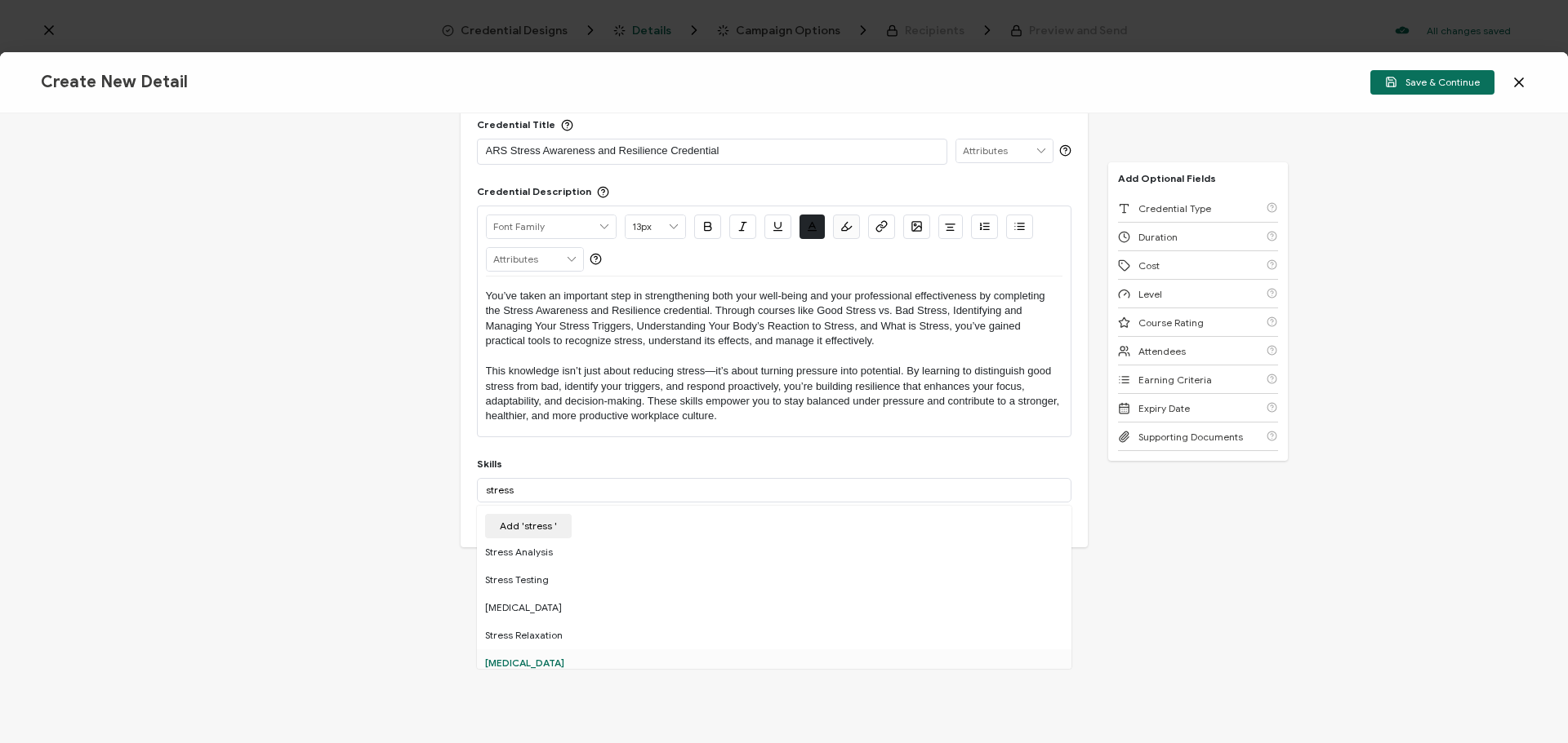
click at [561, 663] on div "[MEDICAL_DATA]" at bounding box center [774, 663] width 595 height 28
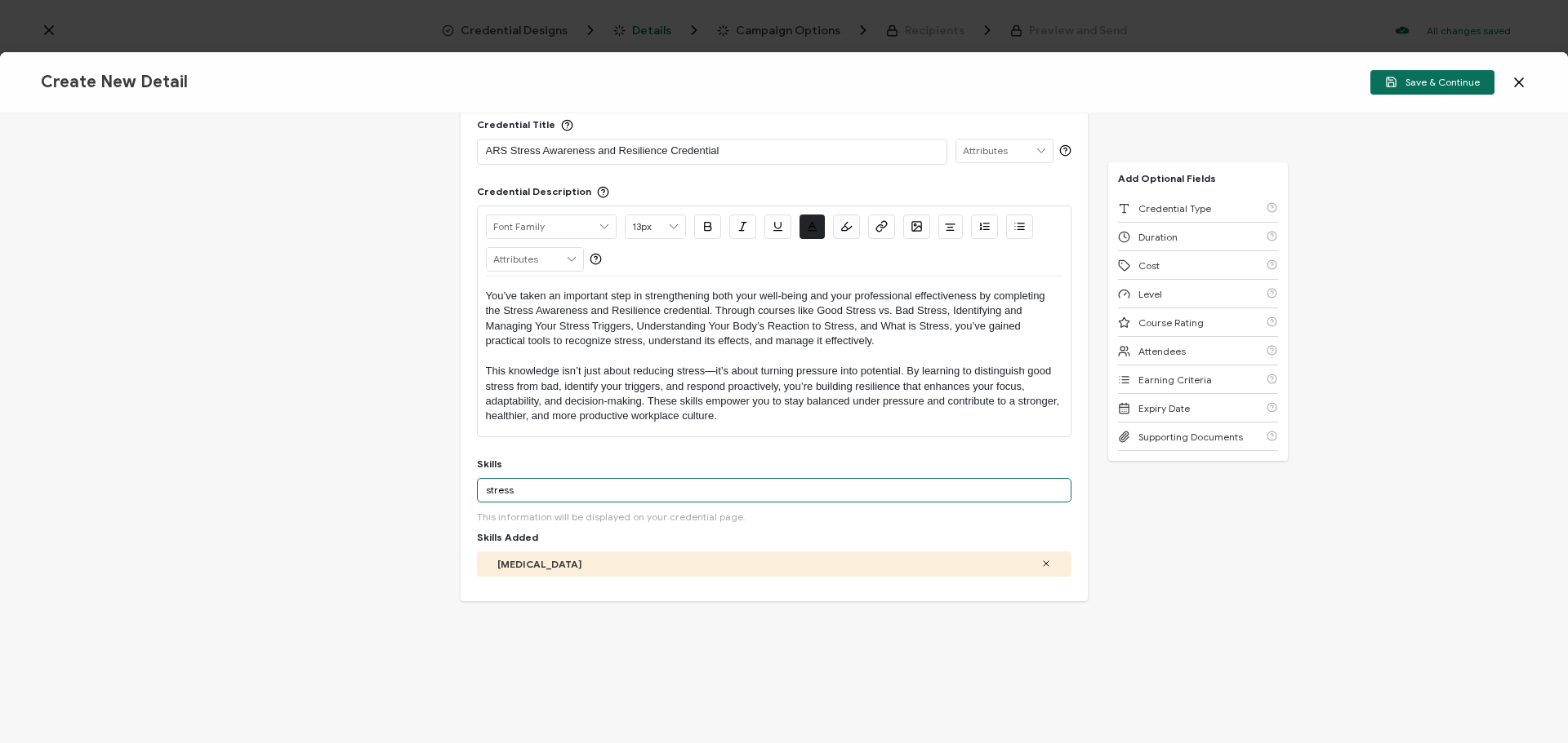
click at [547, 493] on input "stress" at bounding box center [774, 490] width 595 height 24
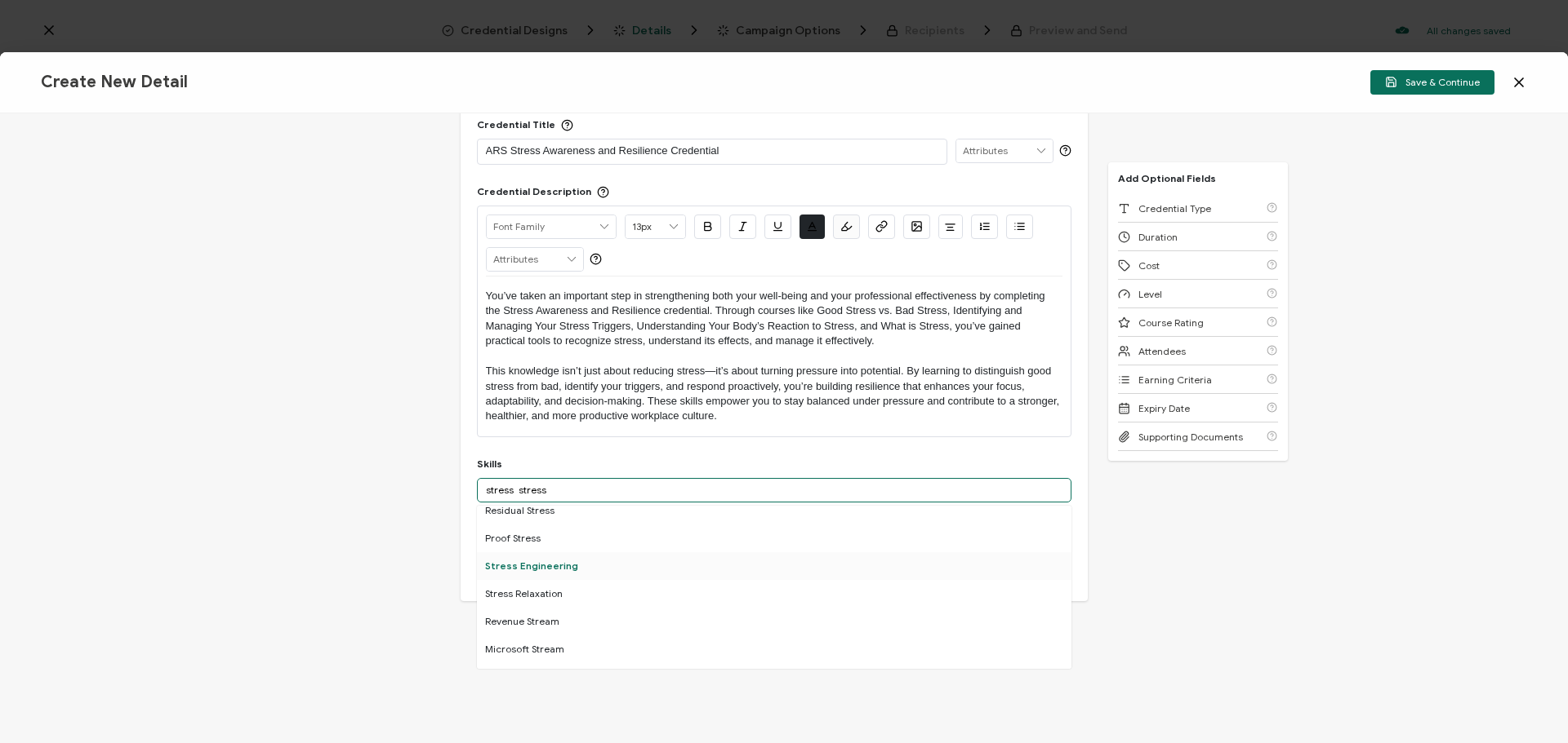
scroll to position [163, 0]
click at [570, 559] on div "Stress Relaxation" at bounding box center [774, 555] width 595 height 28
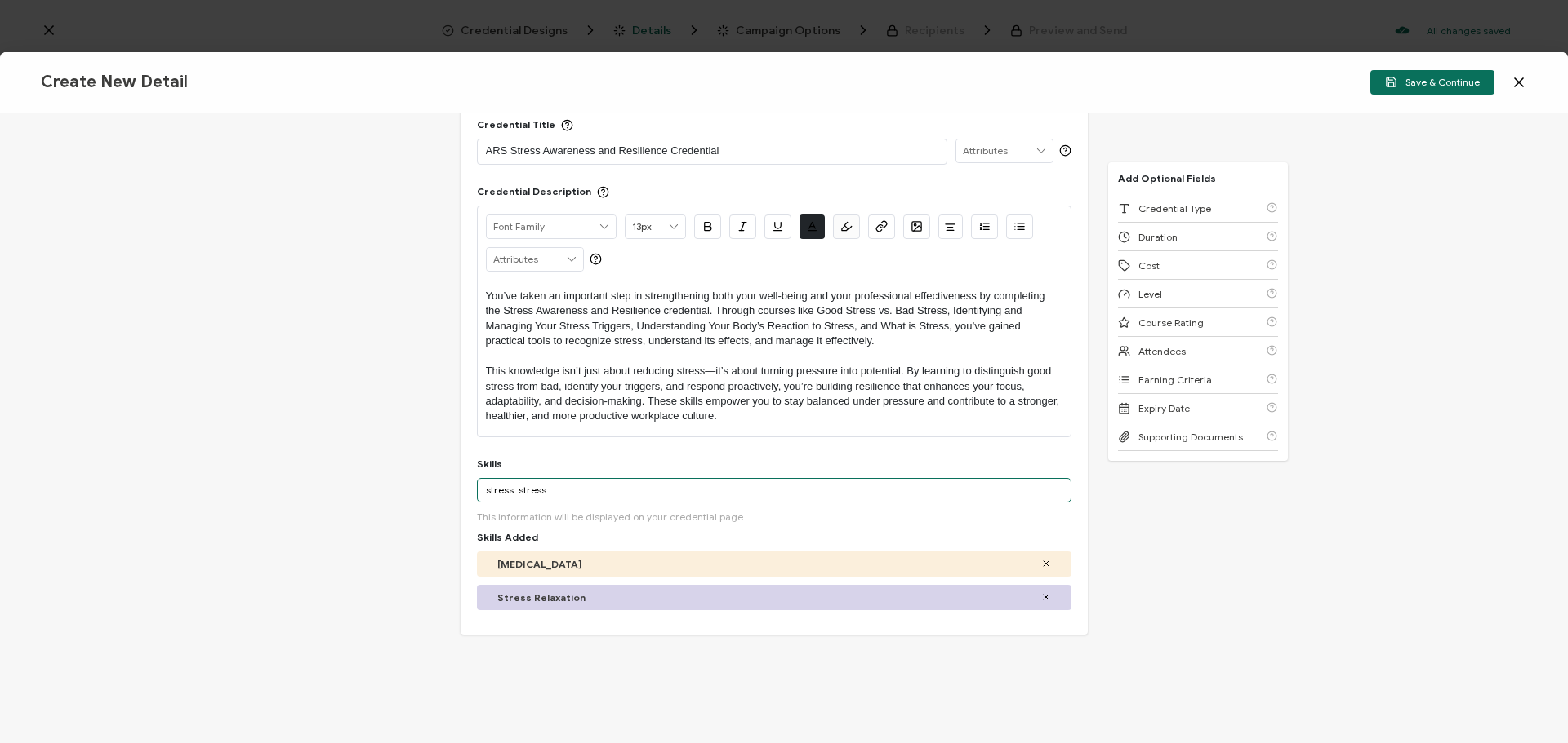
drag, startPoint x: 583, startPoint y: 488, endPoint x: 425, endPoint y: 483, distance: 158.1
click at [425, 483] on div "Credential Title ARS Stress Awareness and Resilience Credential ISSUER Issuer N…" at bounding box center [784, 428] width 1568 height 630
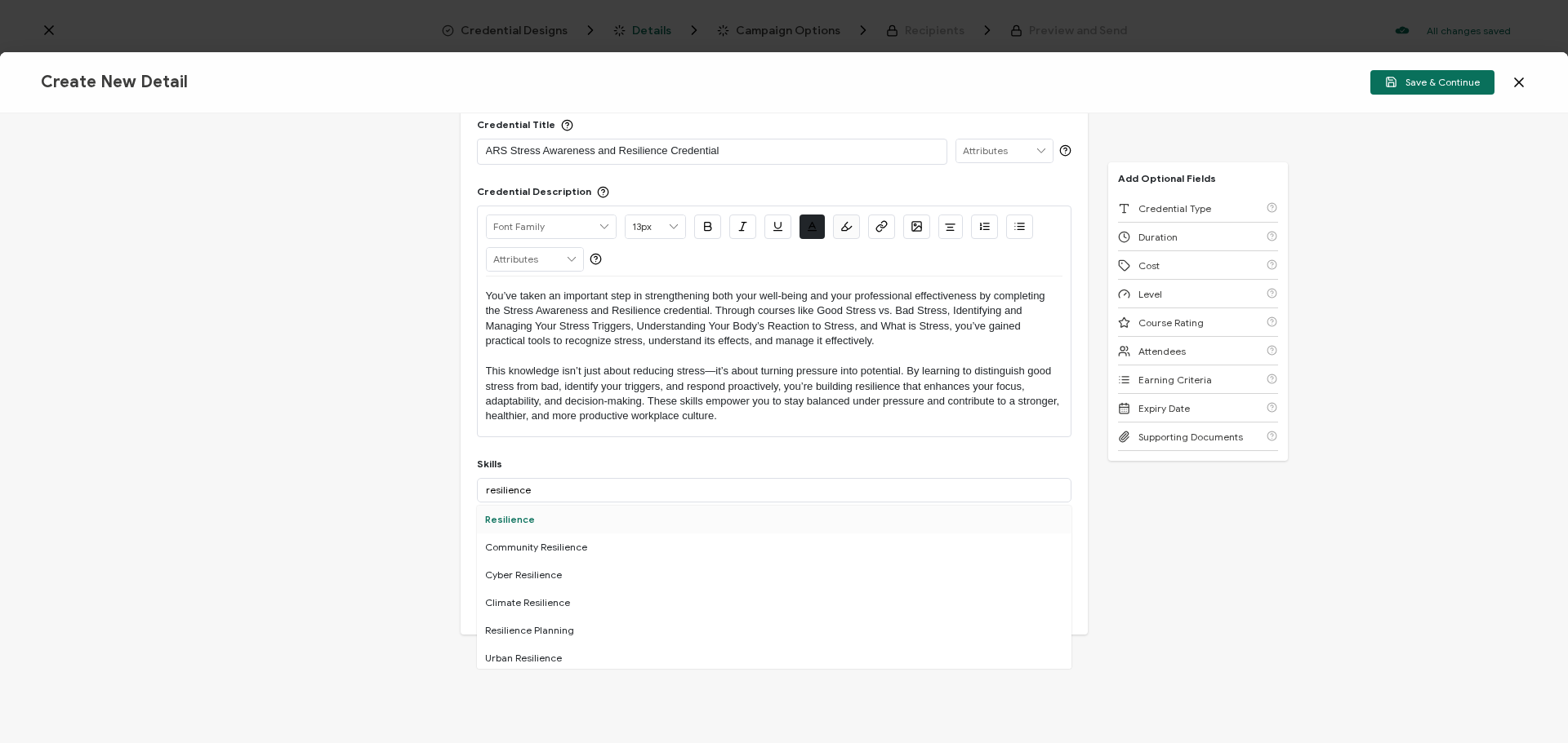
click at [554, 529] on div "Resilience" at bounding box center [774, 519] width 595 height 28
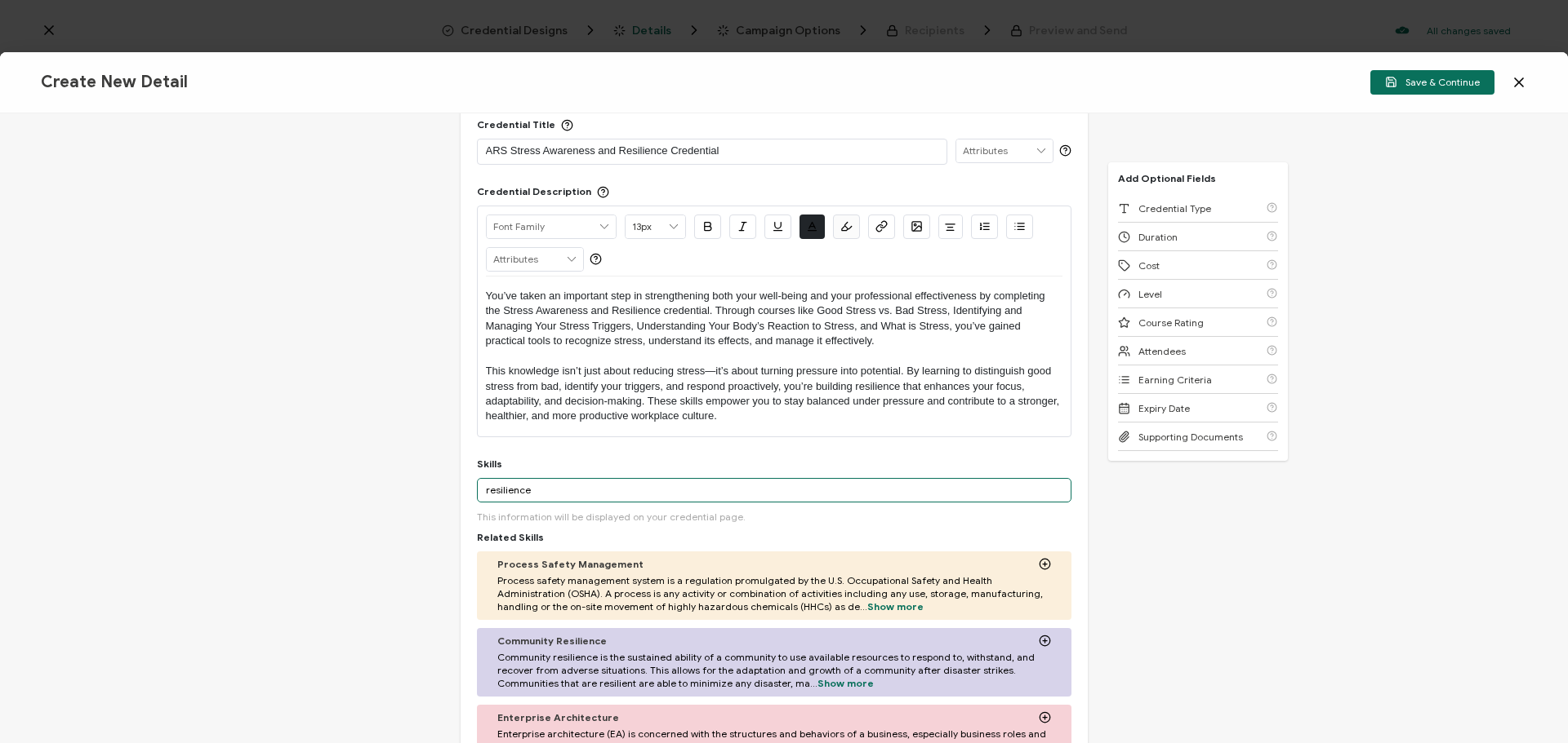
drag, startPoint x: 550, startPoint y: 494, endPoint x: 383, endPoint y: 487, distance: 167.1
click at [383, 487] on div "Credential Title ARS Stress Awareness and Resilience Credential ISSUER Issuer N…" at bounding box center [784, 428] width 1568 height 630
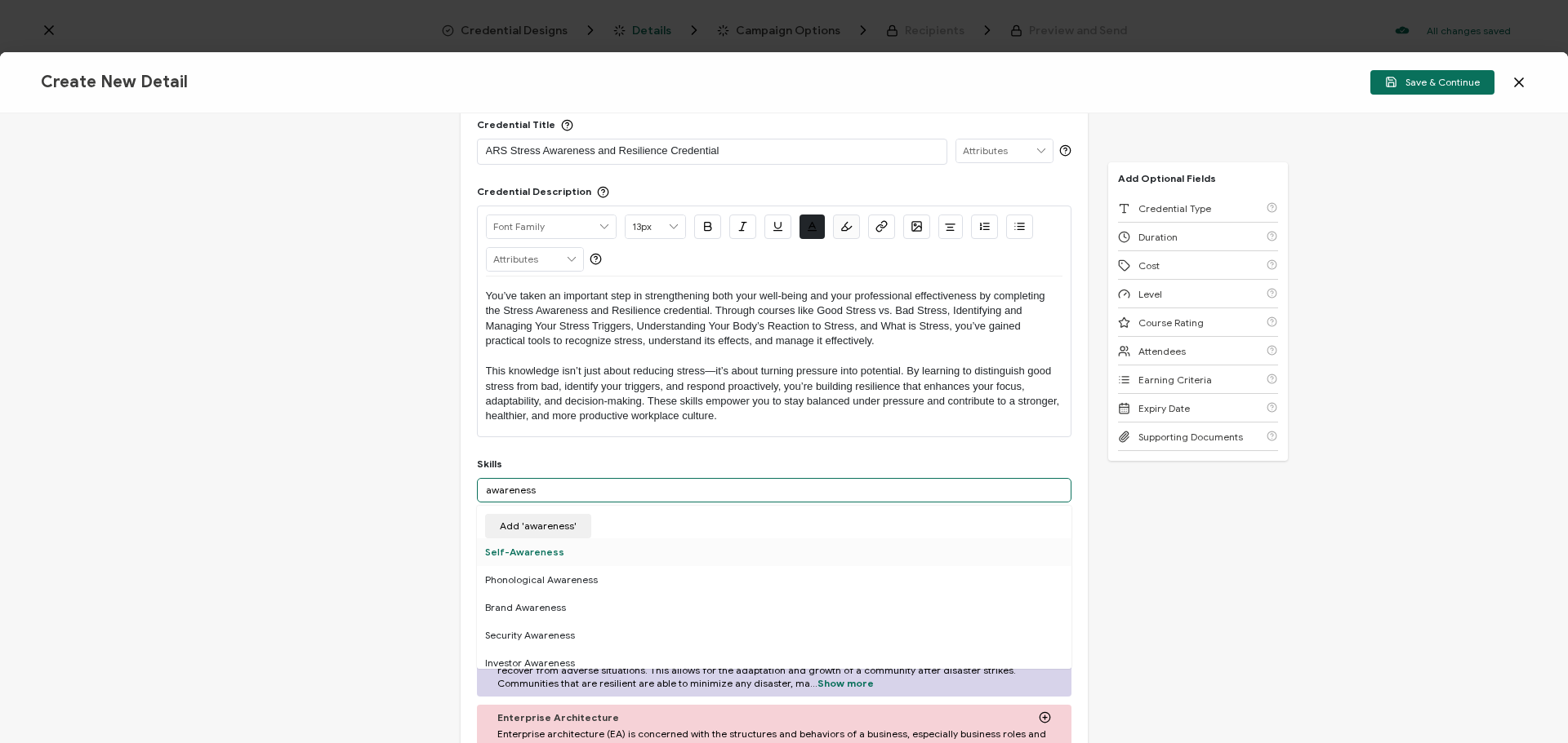
type input "awareness"
click at [537, 553] on div "Self-Awareness" at bounding box center [774, 552] width 595 height 28
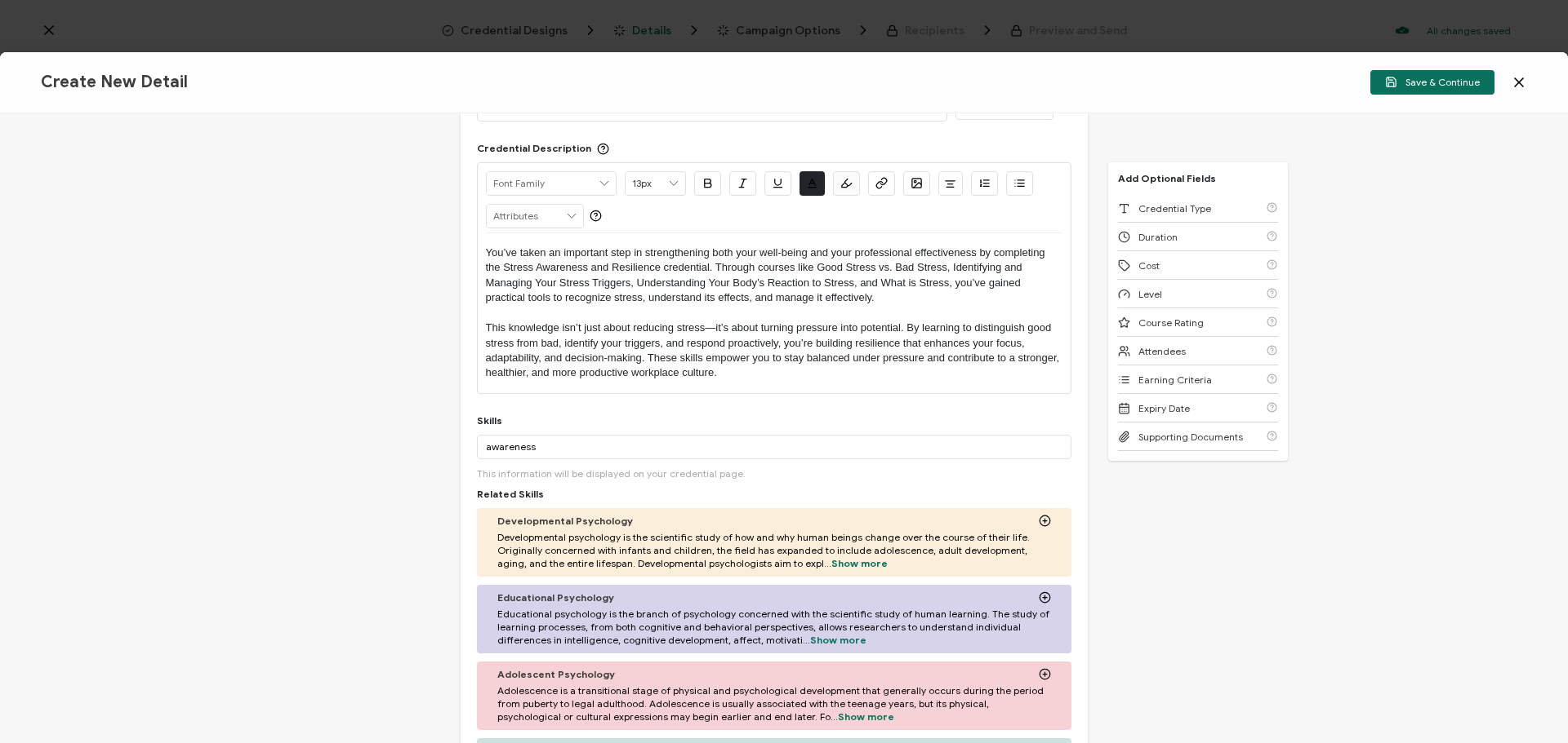
scroll to position [142, 0]
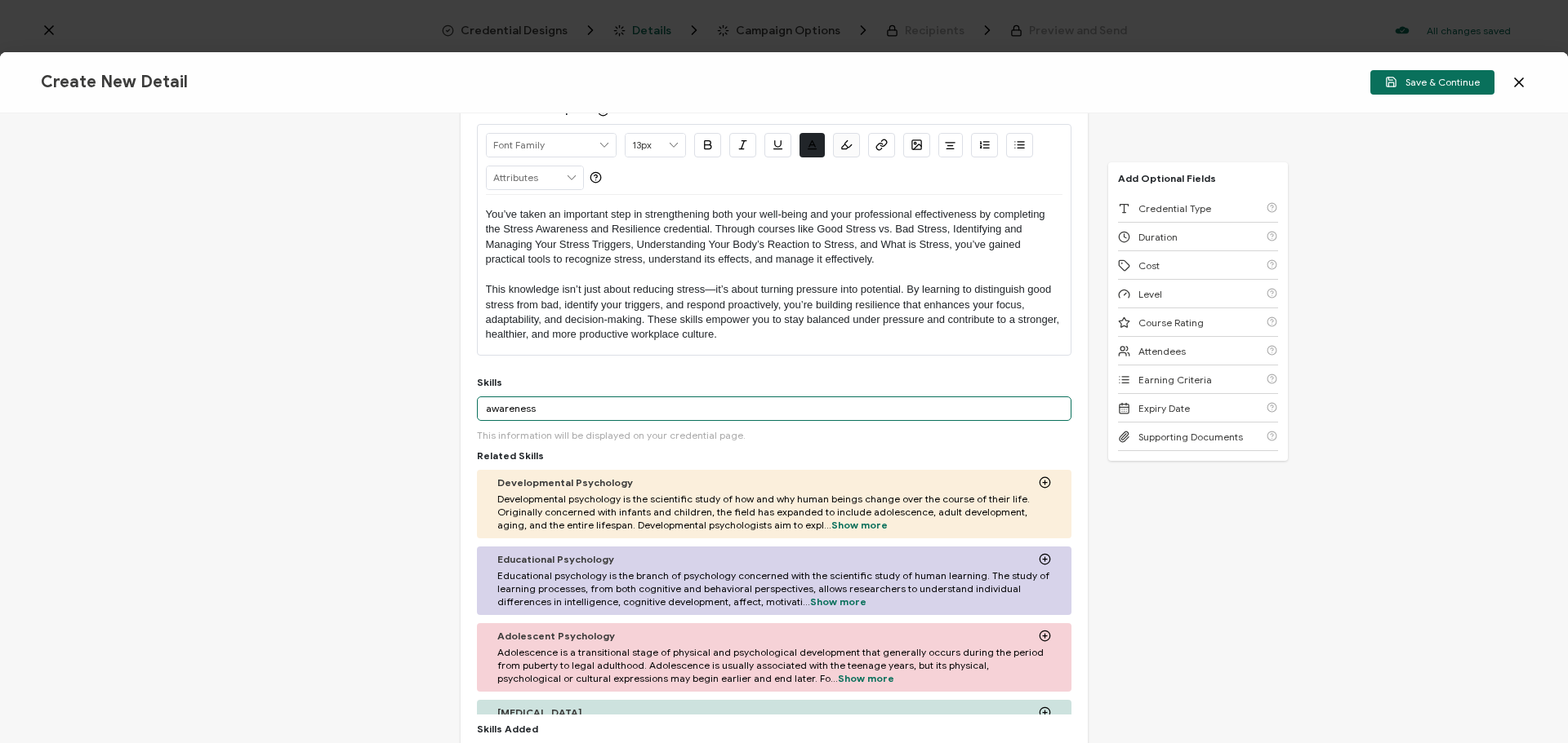
drag, startPoint x: 554, startPoint y: 402, endPoint x: 373, endPoint y: 396, distance: 181.1
click at [373, 396] on div "Credential Title ARS Stress Awareness and Resilience Credential ISSUER Issuer N…" at bounding box center [784, 428] width 1568 height 630
click at [419, 484] on div "Credential Title ARS Stress Awareness and Resilience Credential ISSUER Issuer N…" at bounding box center [784, 428] width 1568 height 630
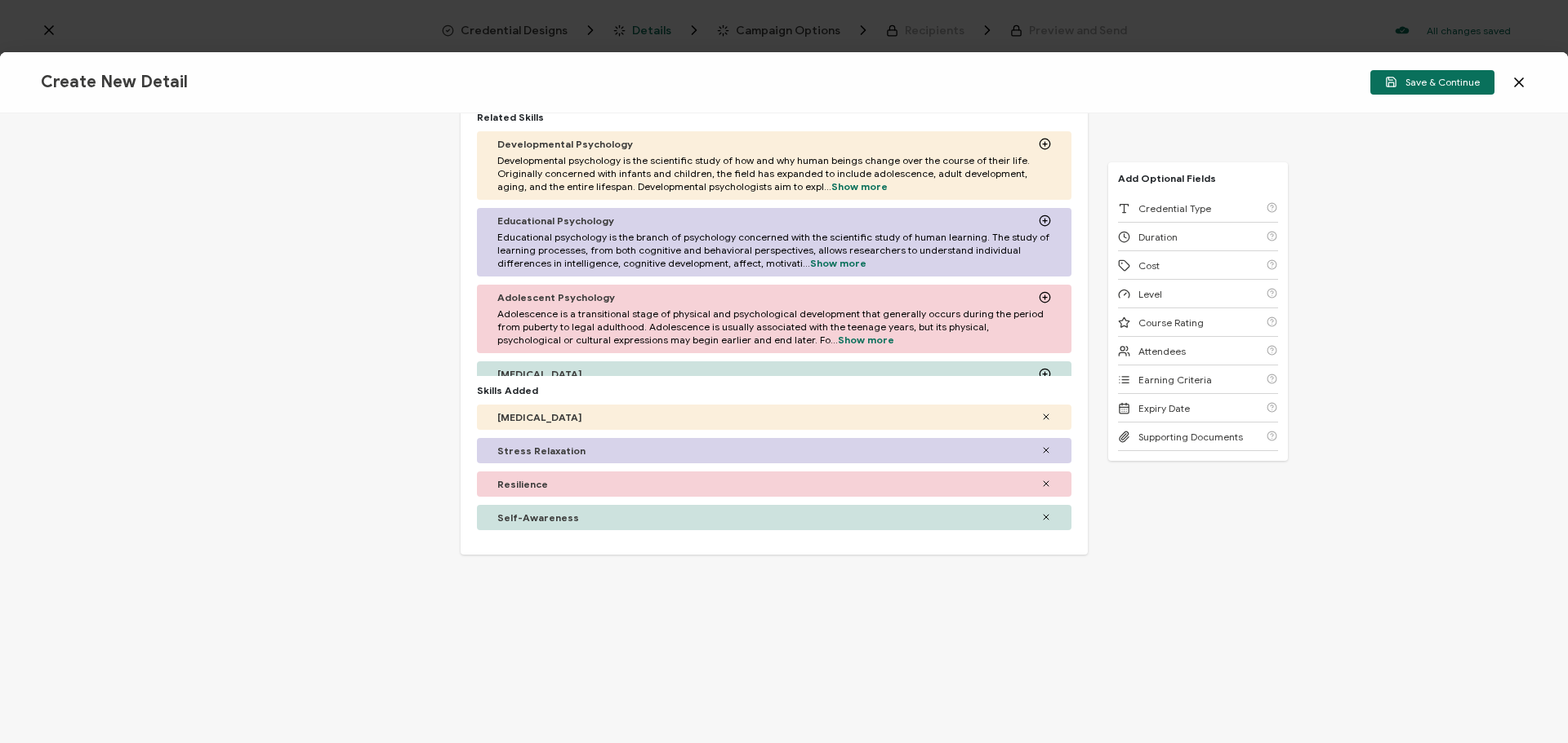
scroll to position [488, 0]
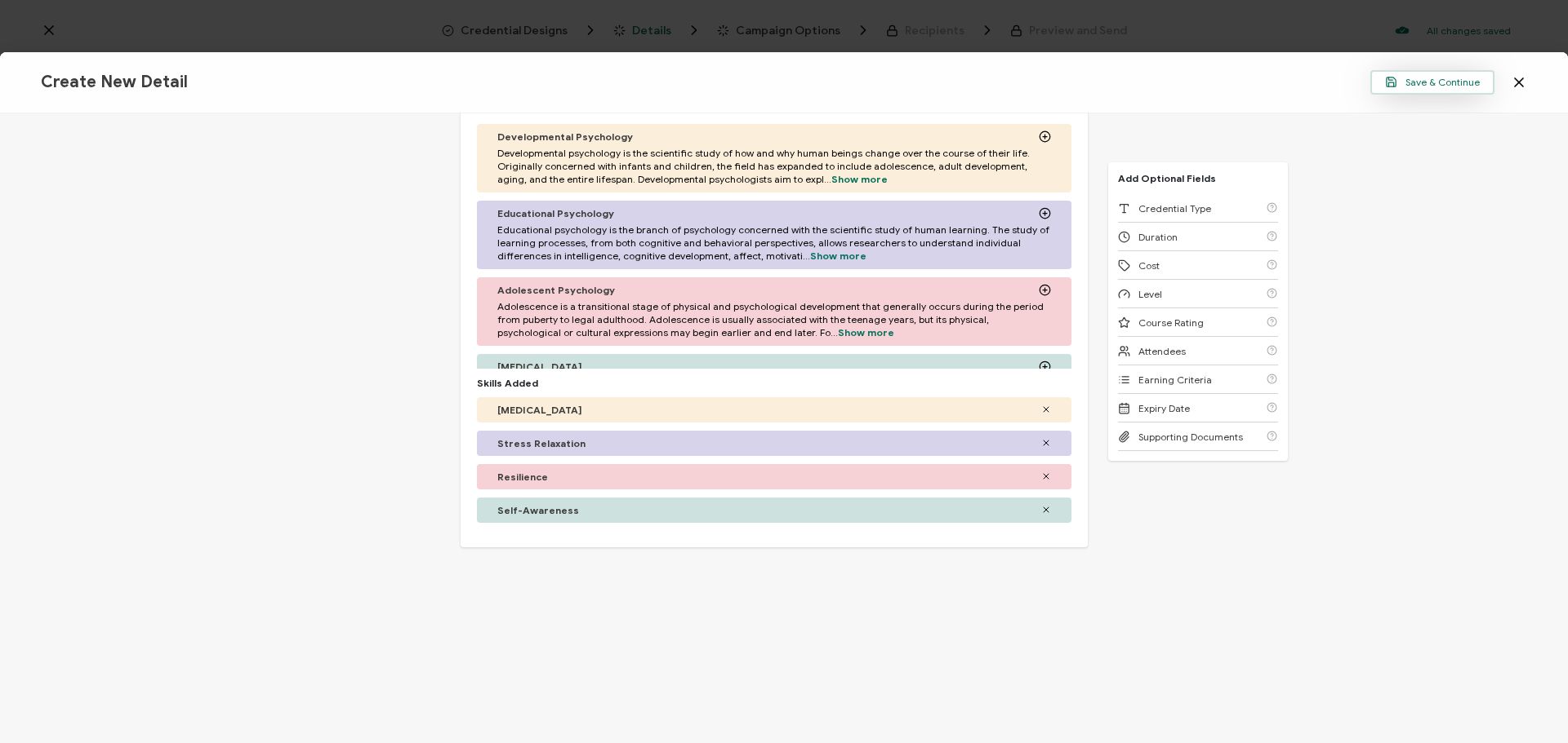
click at [1442, 78] on span "Save & Continue" at bounding box center [1432, 82] width 94 height 13
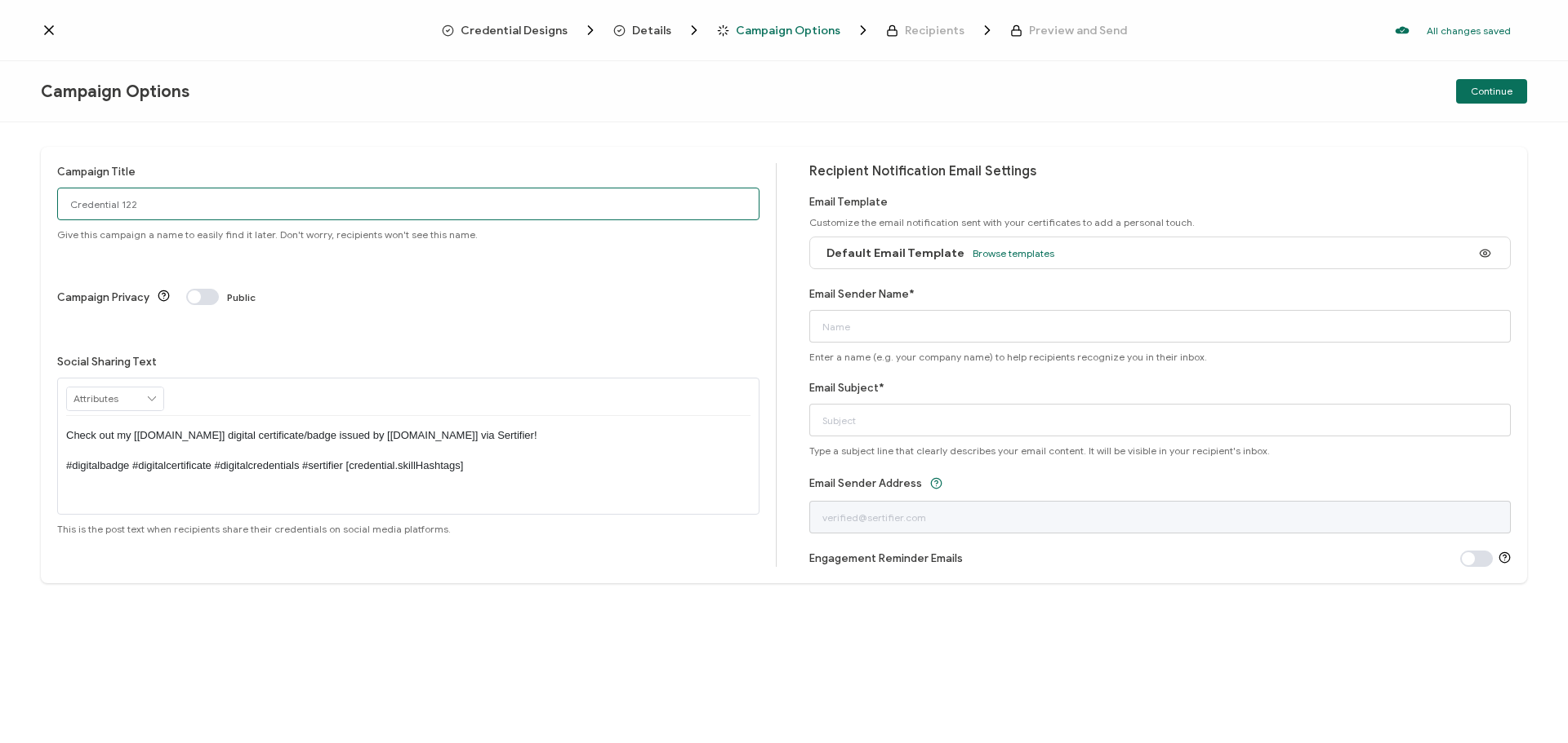
drag, startPoint x: 188, startPoint y: 202, endPoint x: -132, endPoint y: 184, distance: 320.5
click at [0, 184] on html "Credential Designs Details Campaign Options Recipients Preview and Send All cha…" at bounding box center [784, 372] width 1568 height 743
type input "ARS Stress Awareness"
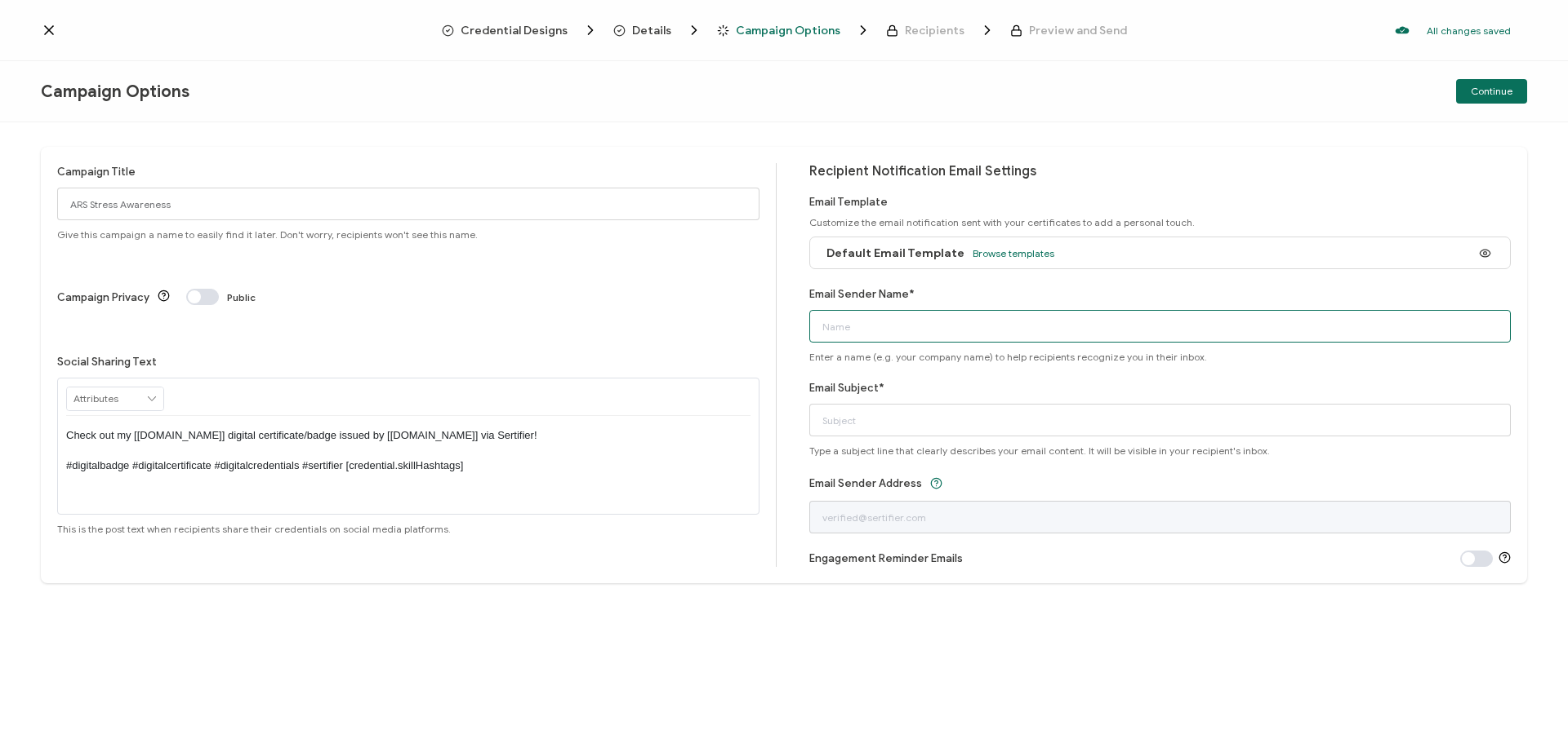
click at [953, 333] on input "Email Sender Name*" at bounding box center [1160, 326] width 703 height 33
type input "[PERSON_NAME]"
type input "Your ARS Stress Awareness and Resilience Credential has arrived!"
click at [1493, 93] on span "Continue" at bounding box center [1491, 92] width 42 height 10
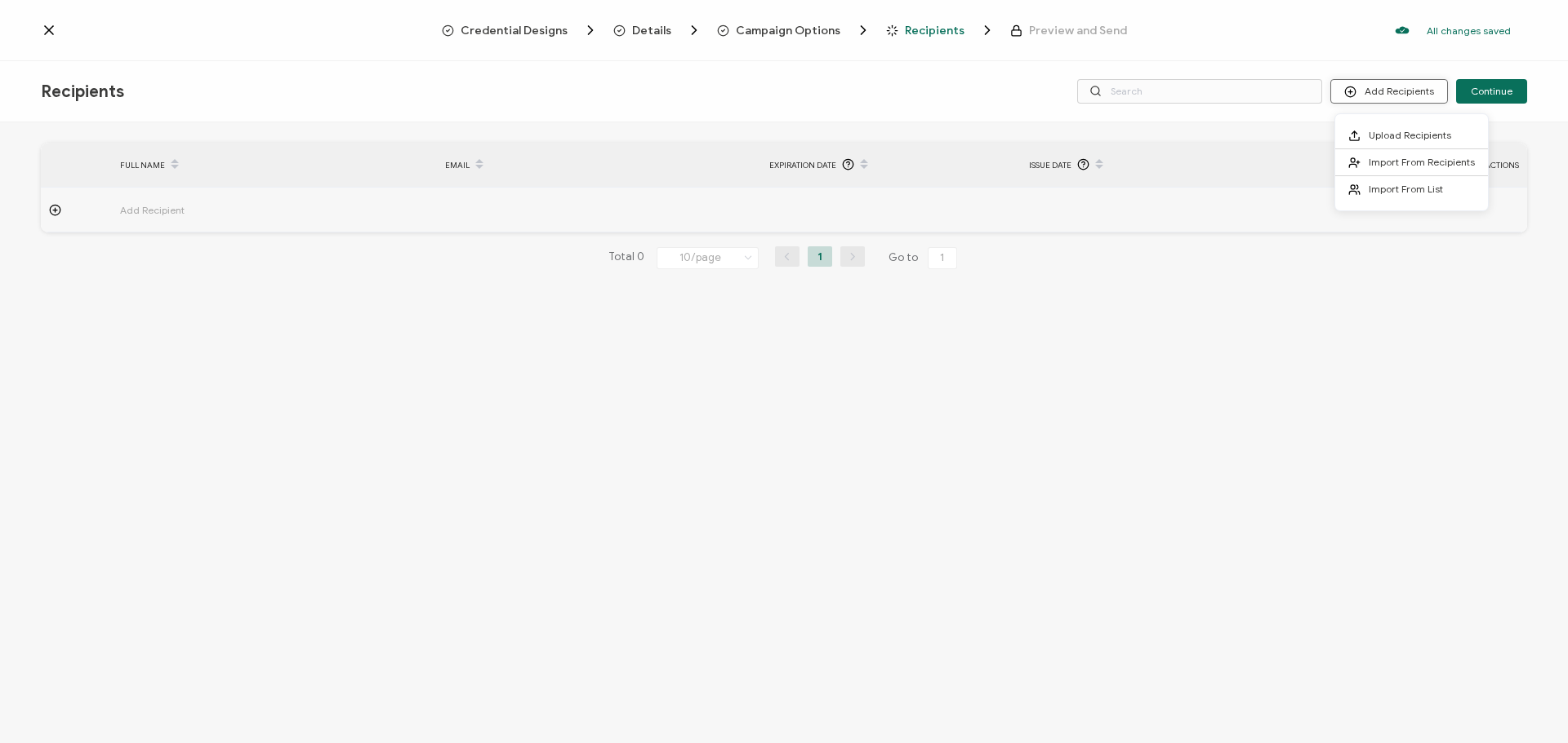
click at [1388, 92] on button "Add Recipients" at bounding box center [1388, 91] width 118 height 24
drag, startPoint x: 1390, startPoint y: 102, endPoint x: 1388, endPoint y: 124, distance: 22.1
click at [1388, 124] on body "Credential Designs Details Campaign Options Recipients Preview and Send All cha…" at bounding box center [784, 372] width 1568 height 743
click at [1383, 133] on span "Upload Recipients" at bounding box center [1409, 134] width 83 height 13
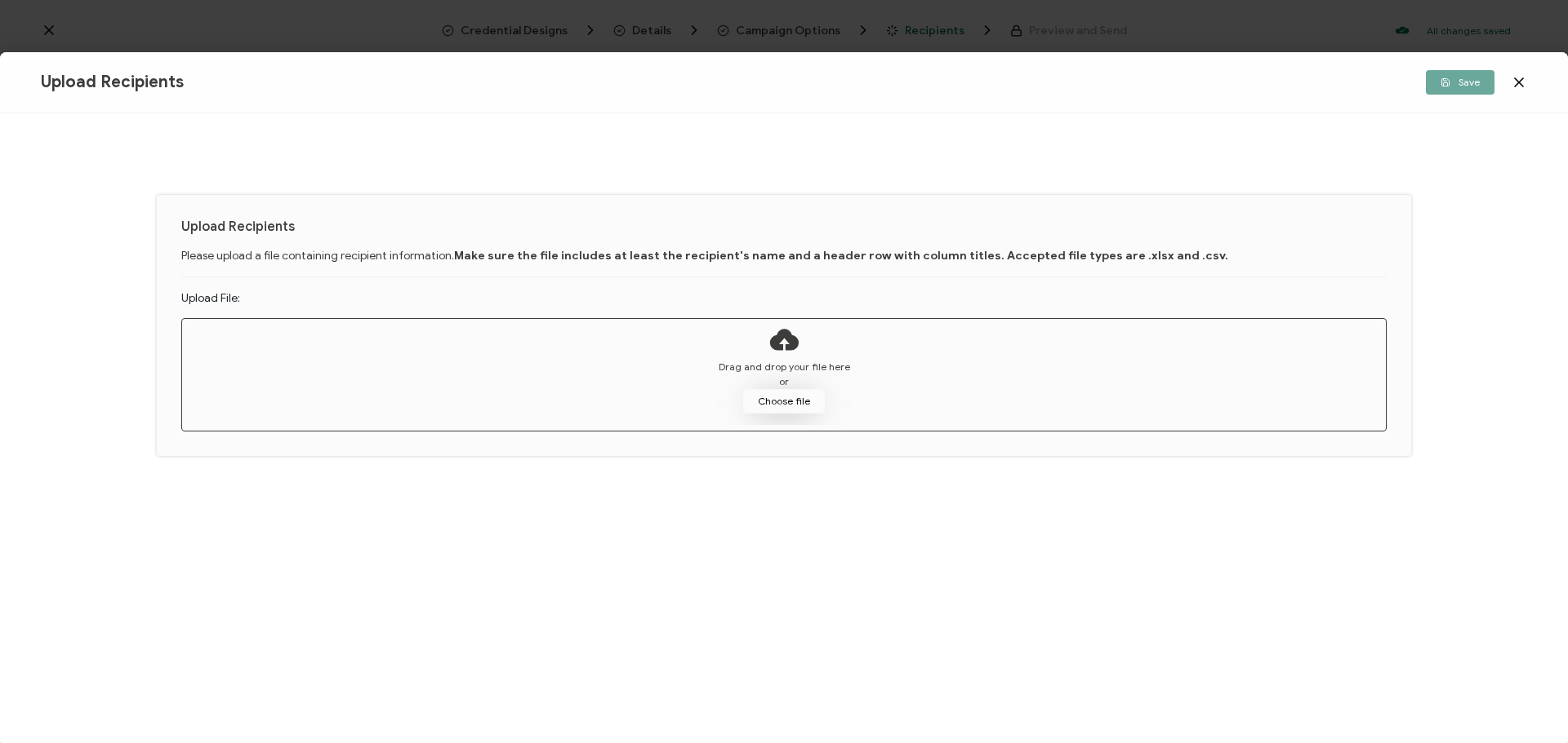
click at [767, 392] on button "Choose file" at bounding box center [784, 401] width 82 height 24
click at [766, 398] on button "Choose file" at bounding box center [784, 401] width 82 height 24
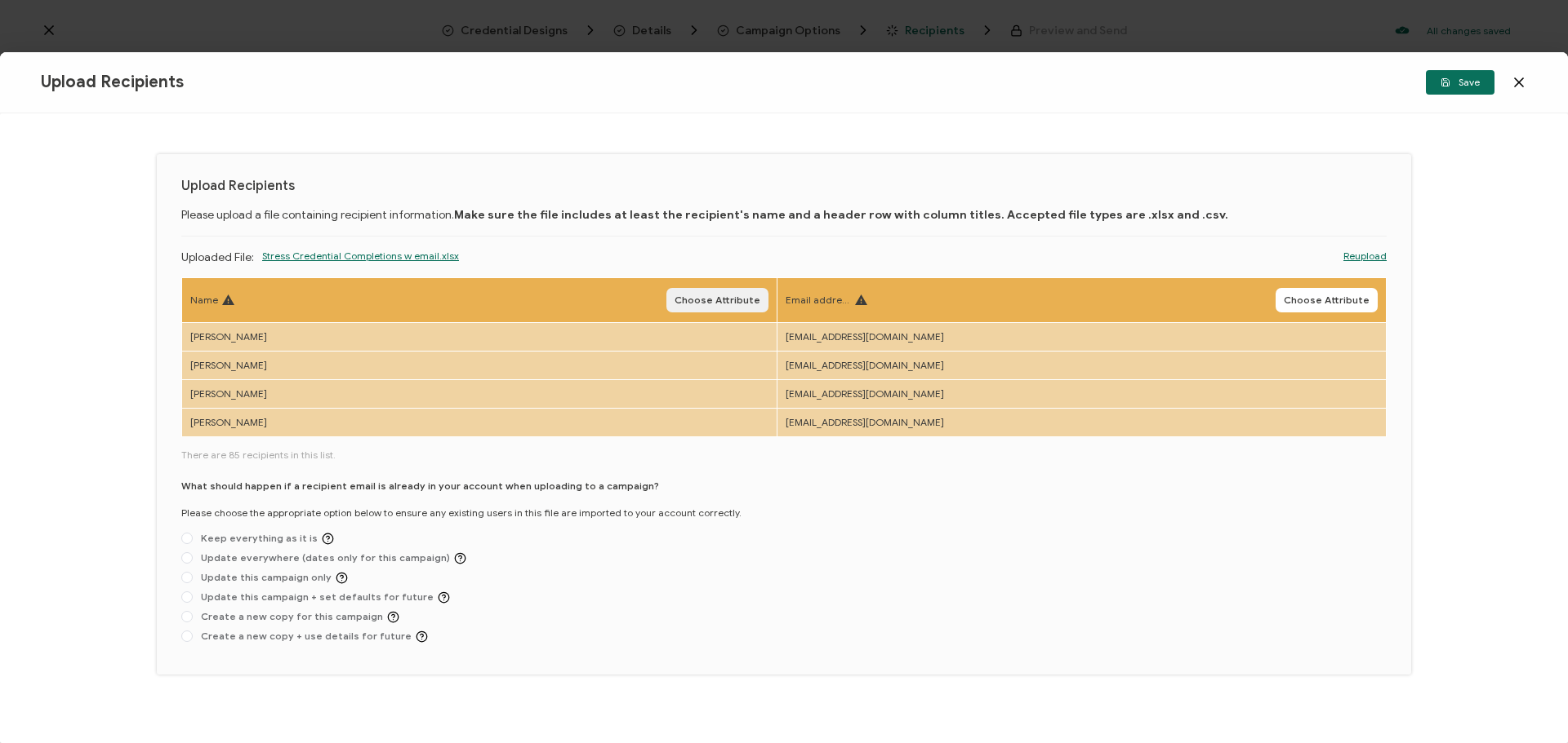
click at [701, 303] on span "Choose Attribute" at bounding box center [717, 301] width 86 height 10
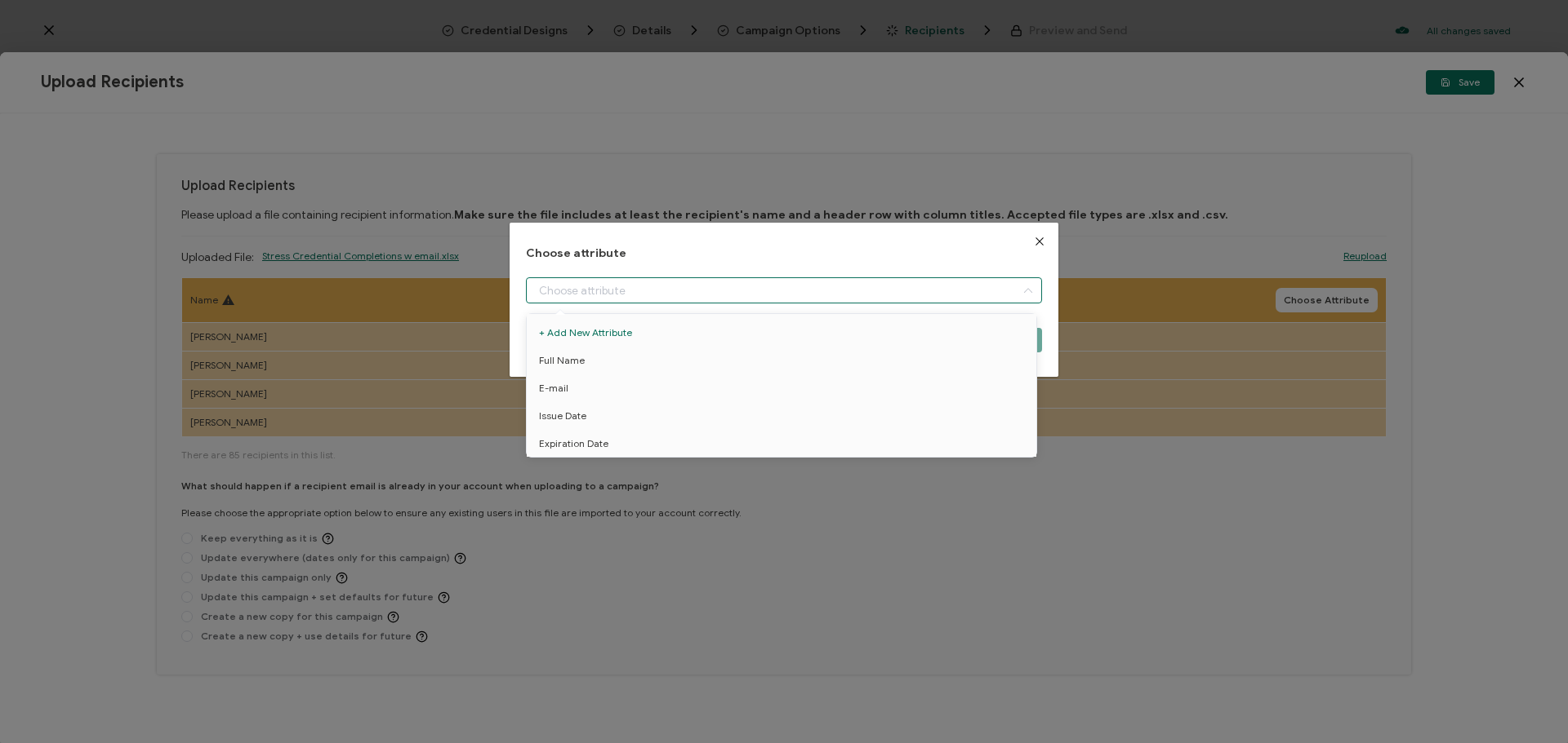
click at [811, 291] on input "dialog" at bounding box center [784, 290] width 516 height 26
click at [769, 353] on li "Full Name" at bounding box center [784, 360] width 524 height 28
type input "Full Name"
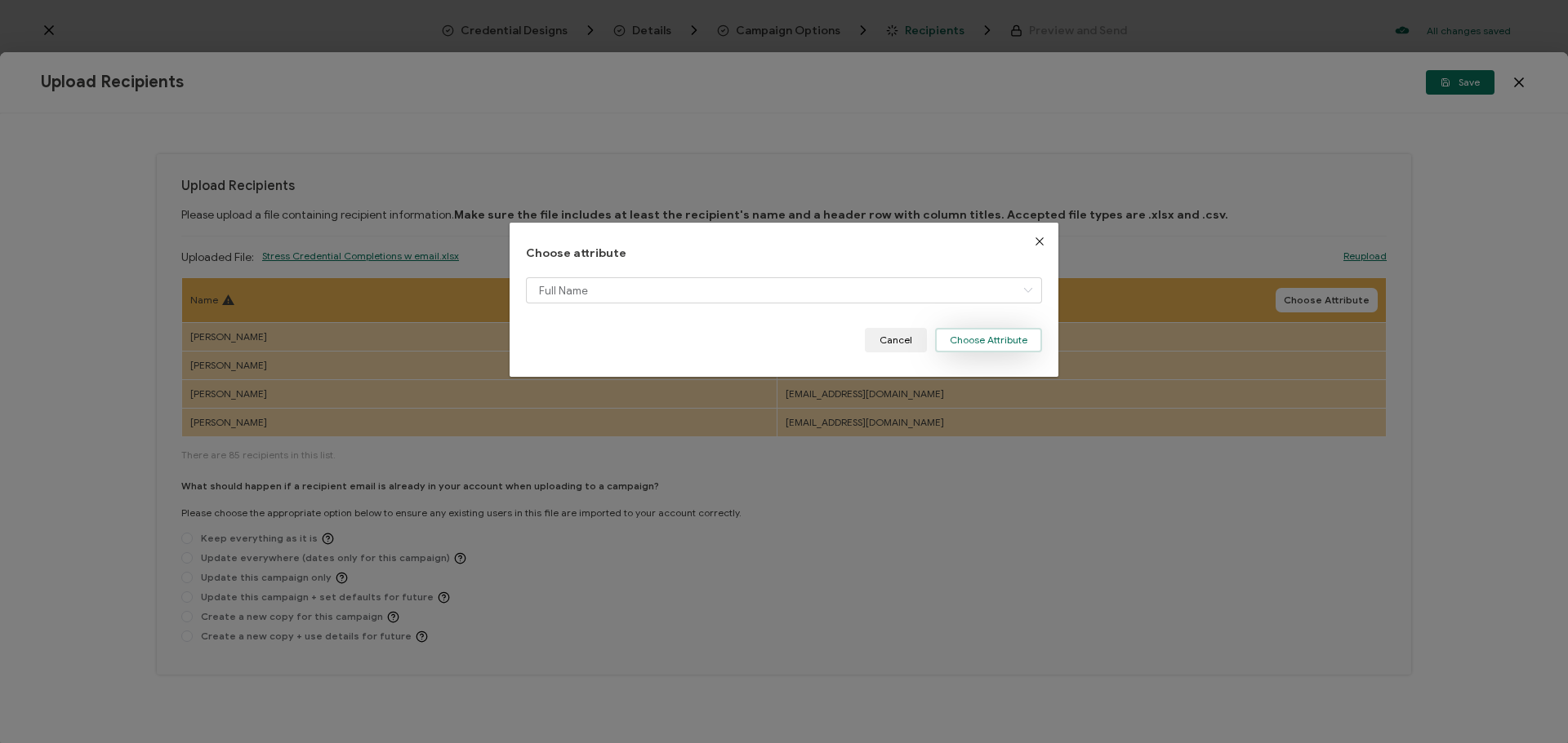
click at [972, 340] on button "Choose Attribute" at bounding box center [988, 340] width 107 height 24
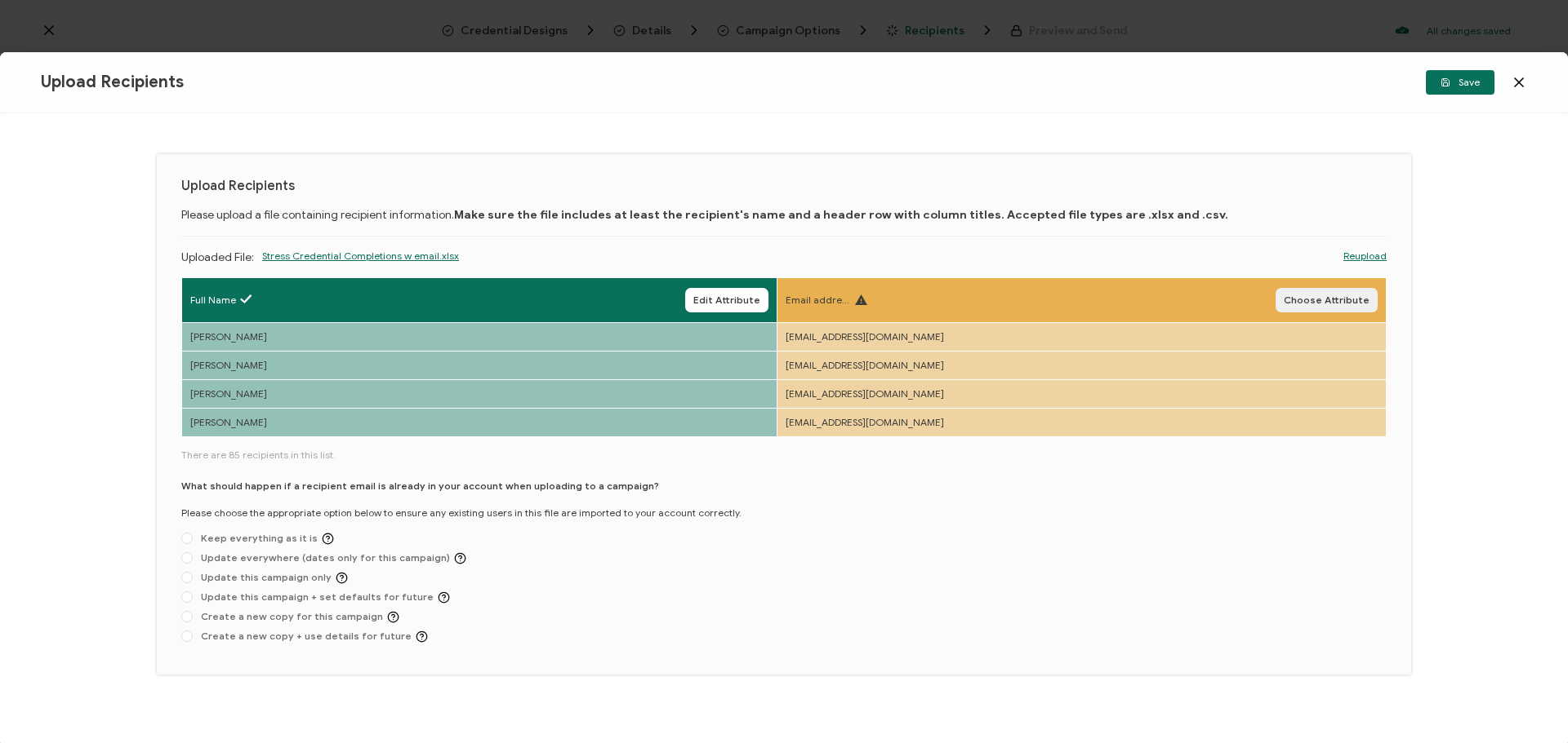
click at [1307, 306] on span "Choose Attribute" at bounding box center [1326, 301] width 86 height 10
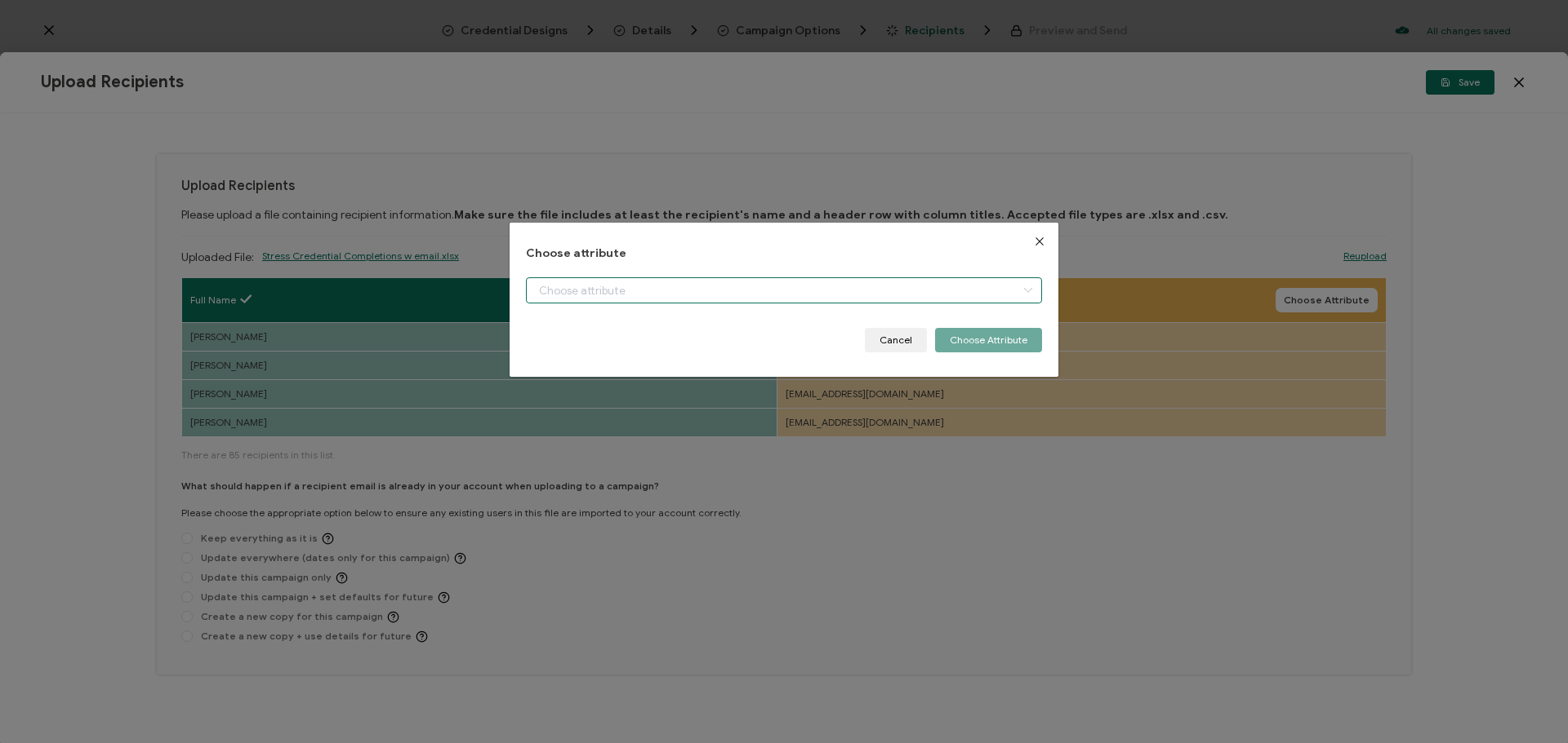
click at [736, 298] on input "dialog" at bounding box center [784, 290] width 516 height 26
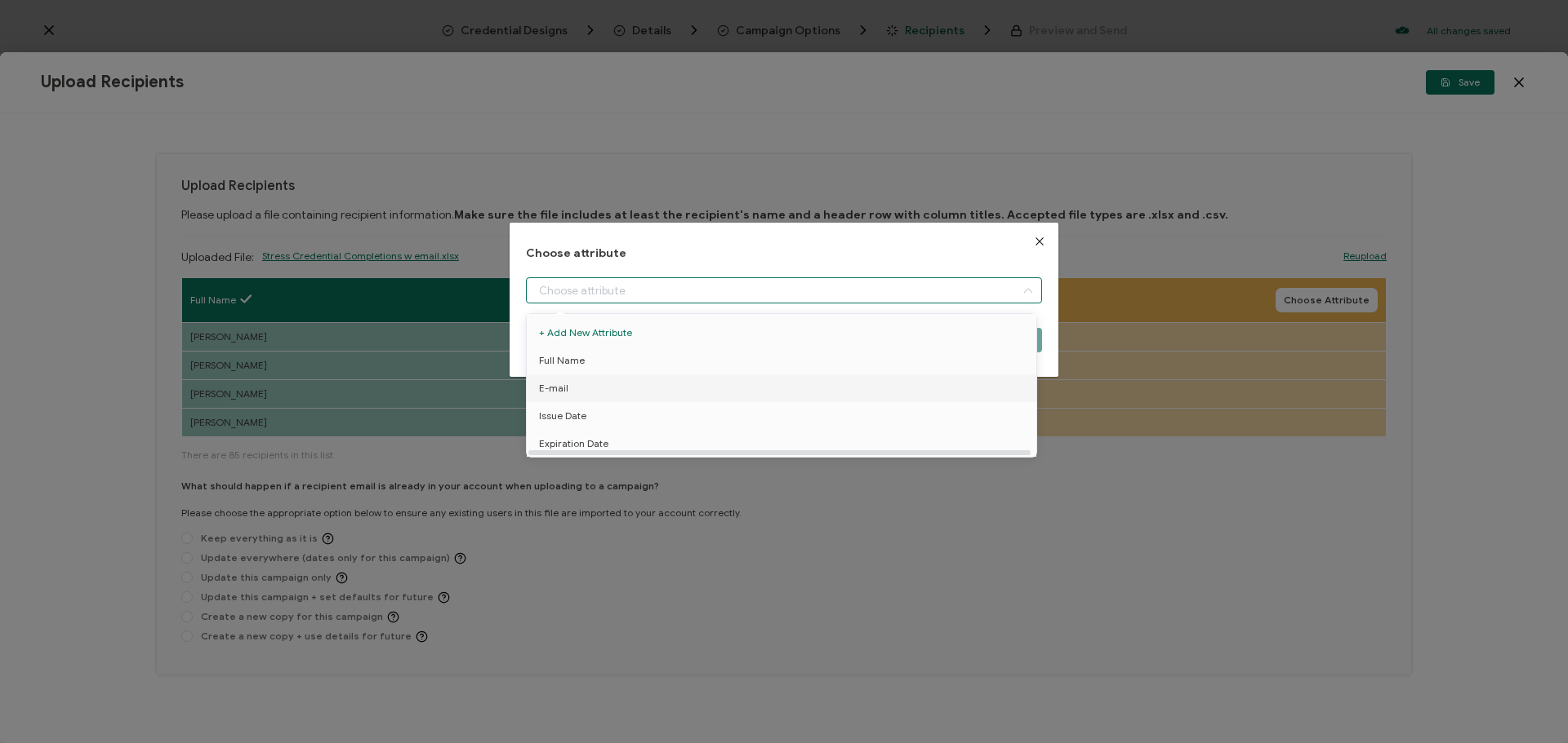
click at [617, 383] on li "E-mail" at bounding box center [784, 388] width 524 height 28
type input "E-mail"
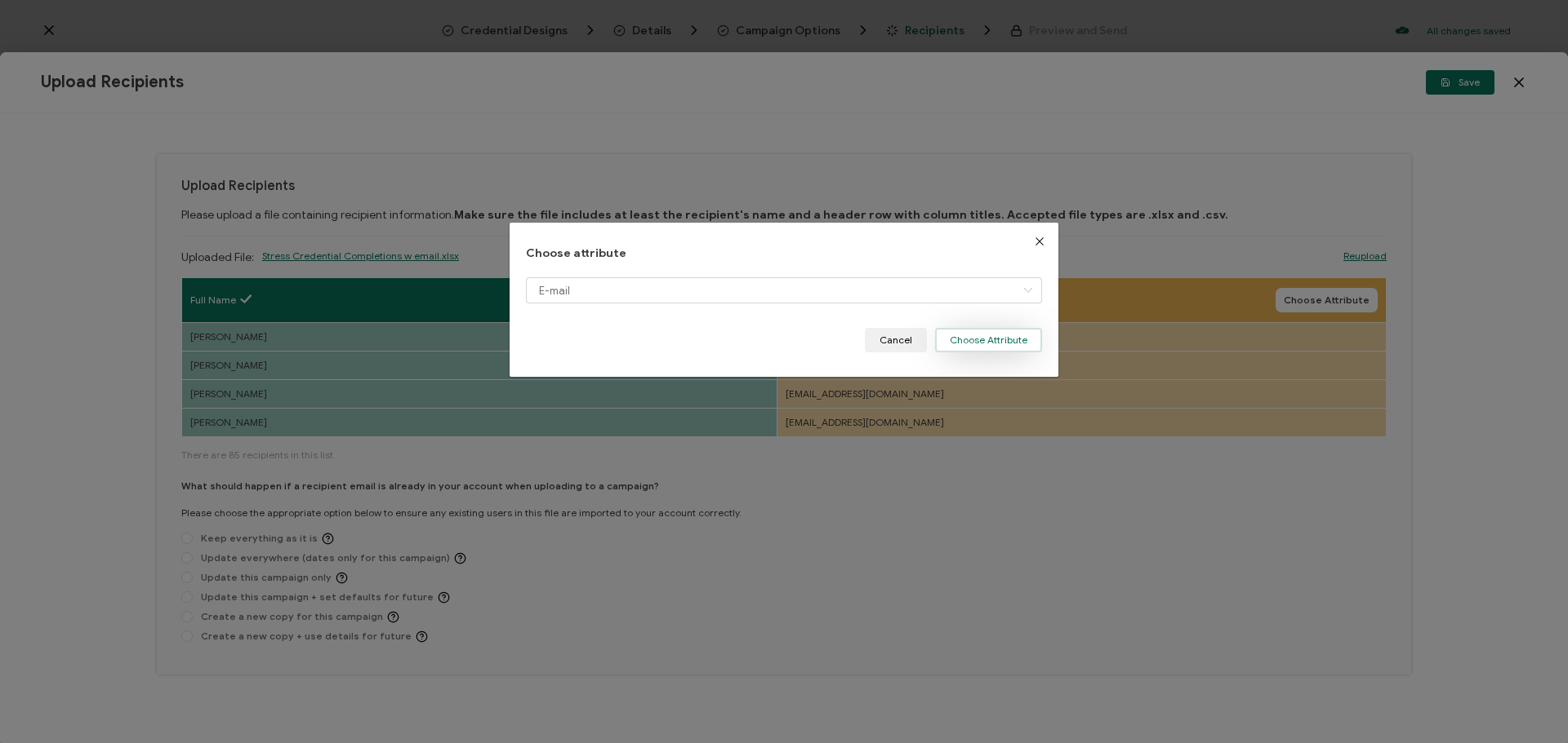
click at [959, 344] on button "Choose Attribute" at bounding box center [988, 340] width 107 height 24
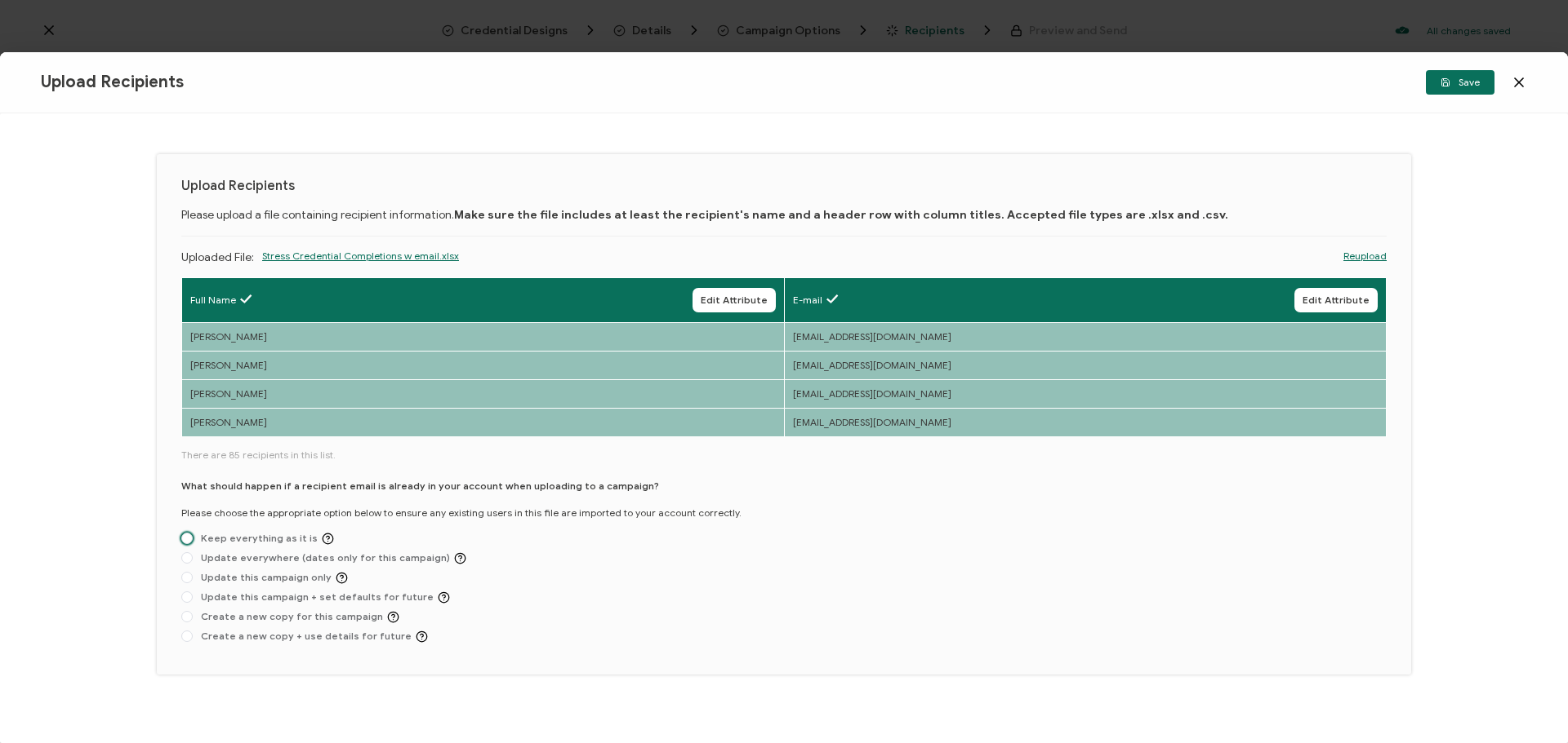
click at [195, 538] on span "Keep everything as it is" at bounding box center [263, 538] width 141 height 13
click at [193, 538] on input "Keep everything as it is" at bounding box center [187, 539] width 12 height 13
radio input "true"
click at [1442, 81] on icon "button" at bounding box center [1445, 82] width 8 height 8
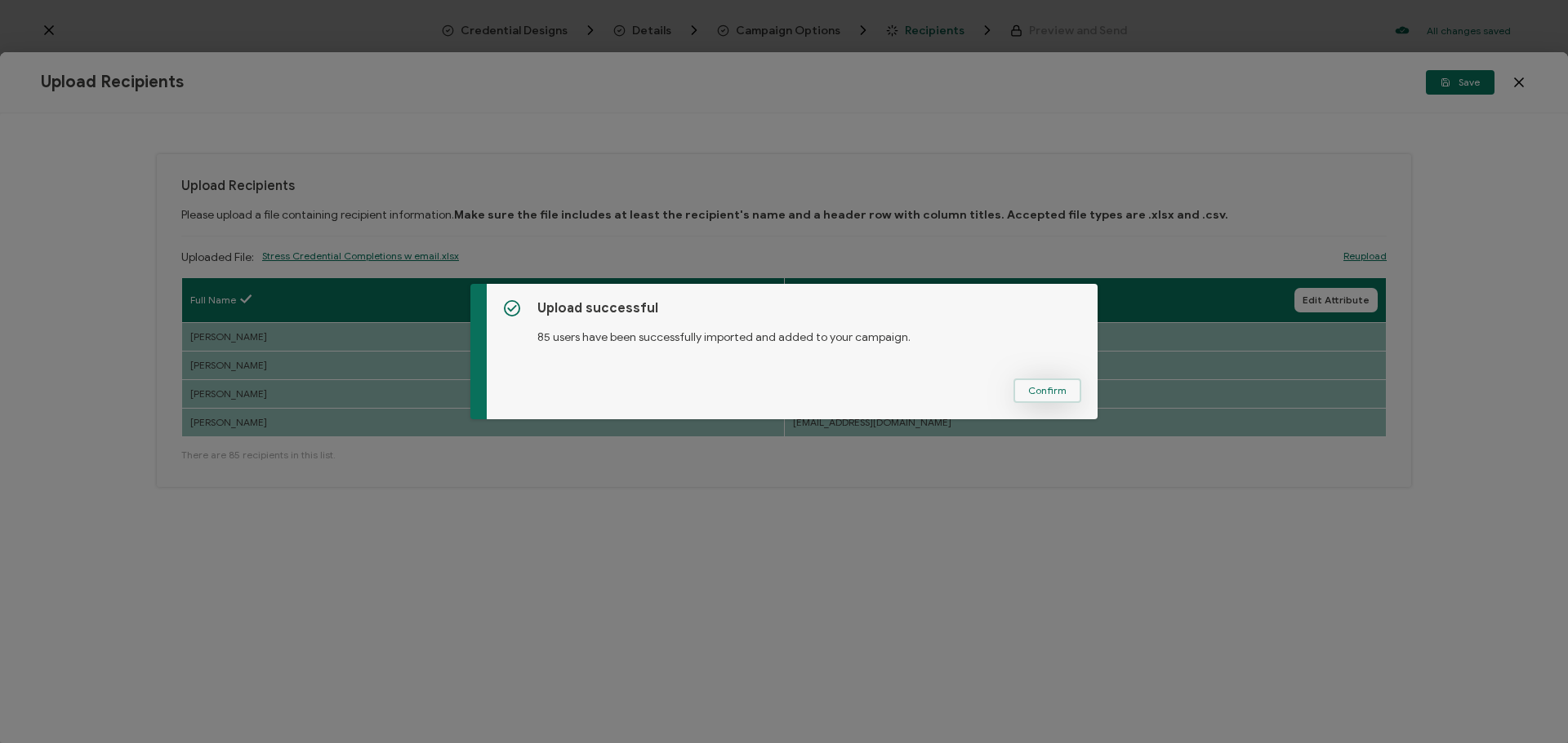
click at [1020, 392] on button "Confirm" at bounding box center [1047, 391] width 68 height 24
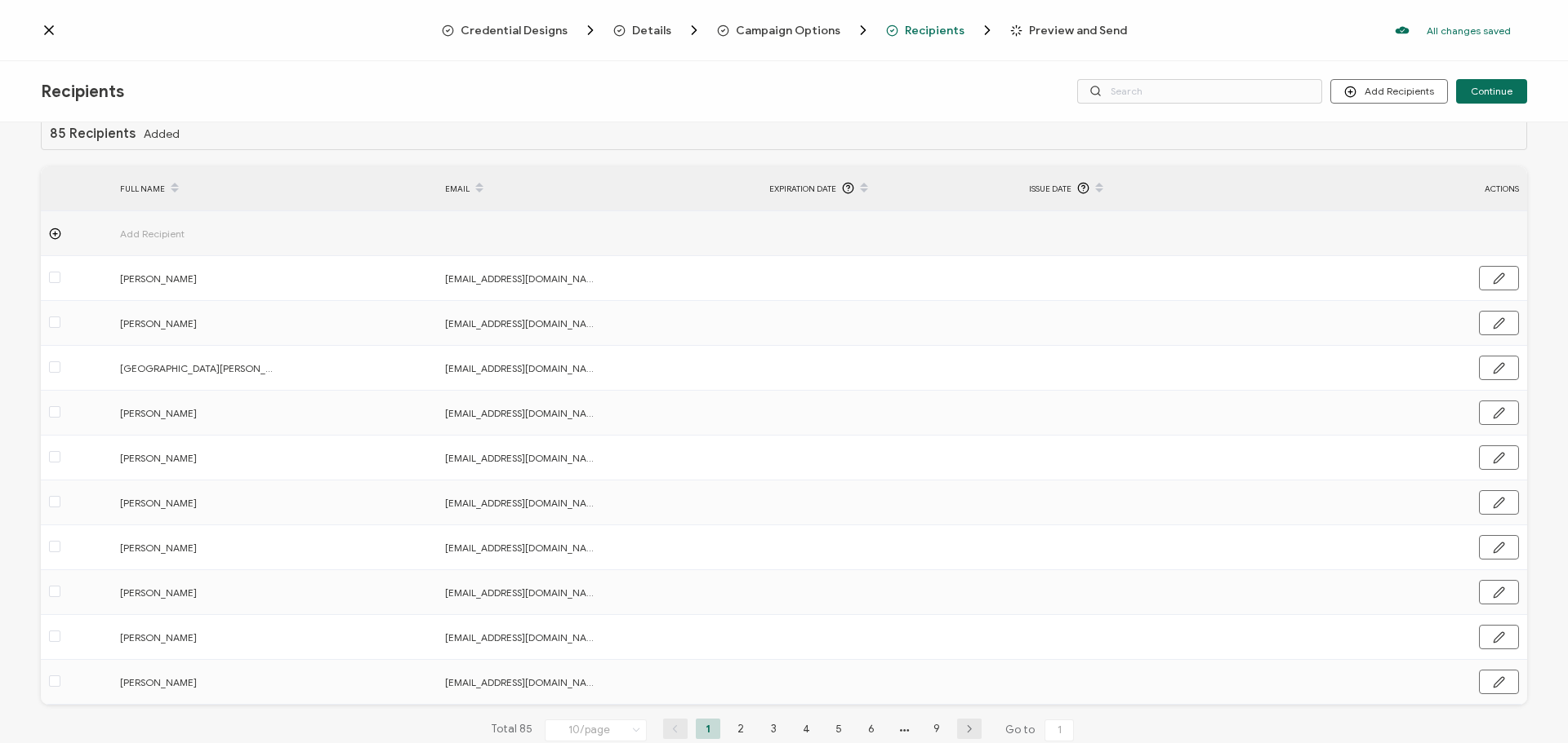
scroll to position [68, 0]
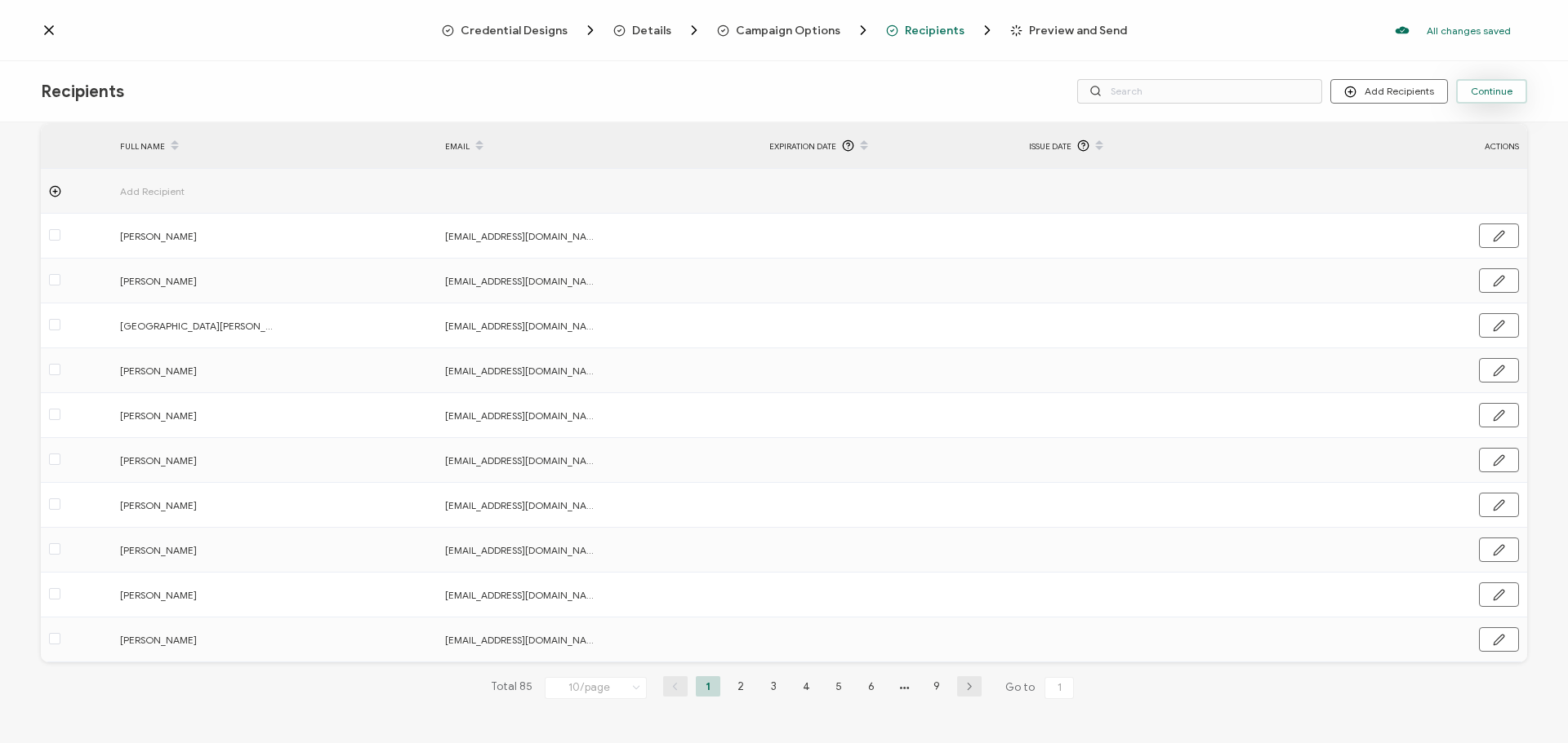
click at [1477, 94] on span "Continue" at bounding box center [1491, 92] width 42 height 10
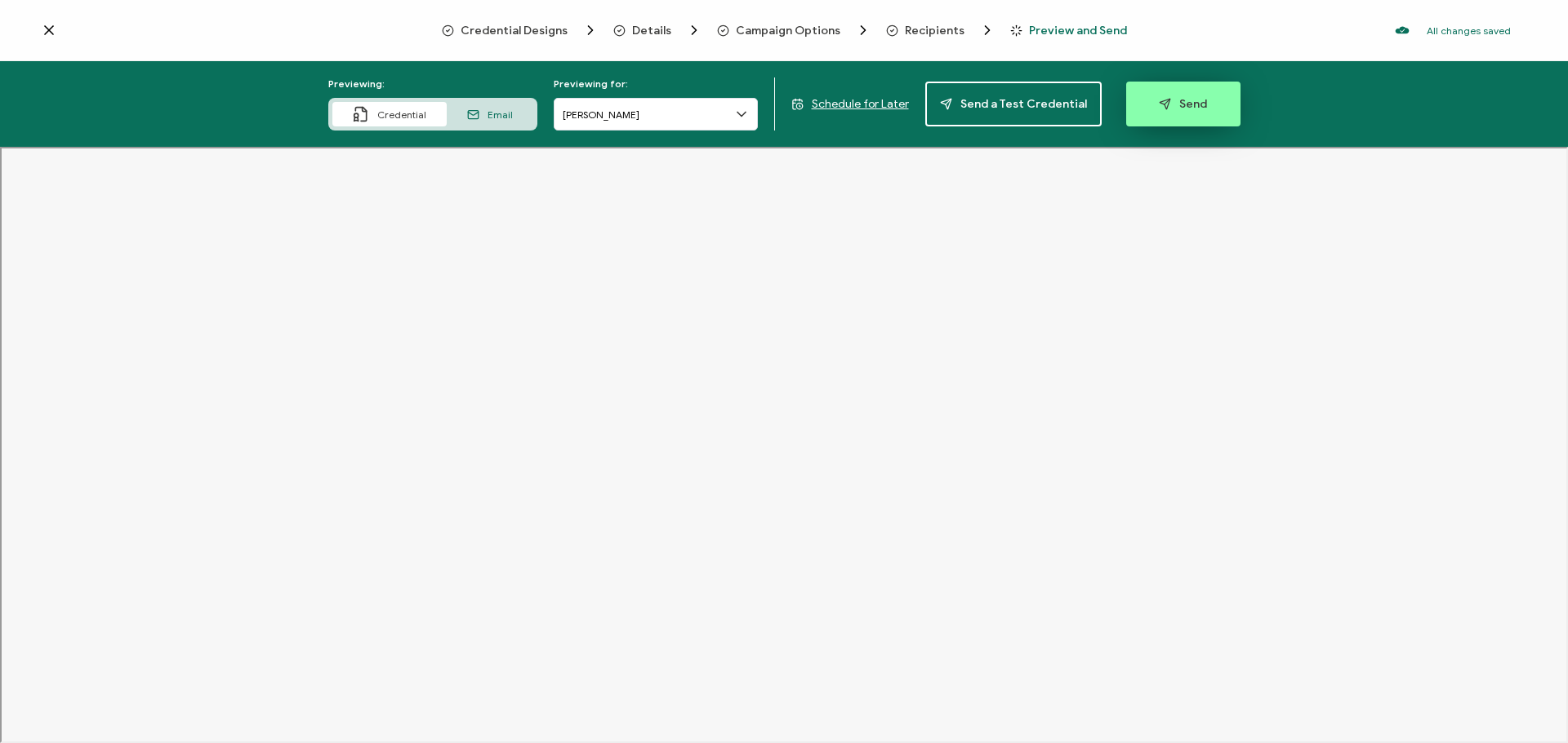
click at [1172, 108] on span "Send" at bounding box center [1183, 104] width 48 height 13
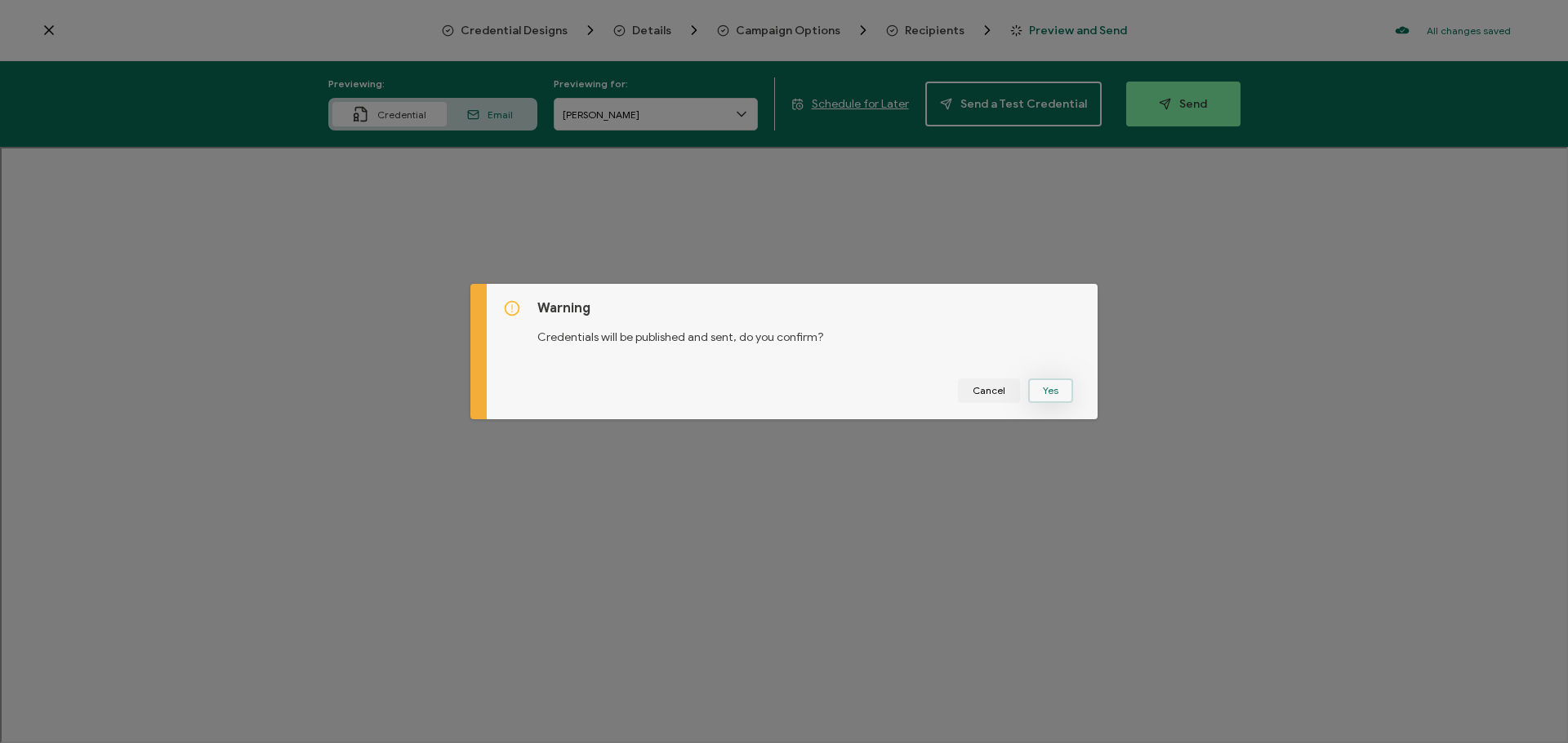
click at [1049, 398] on button "Yes" at bounding box center [1051, 391] width 45 height 24
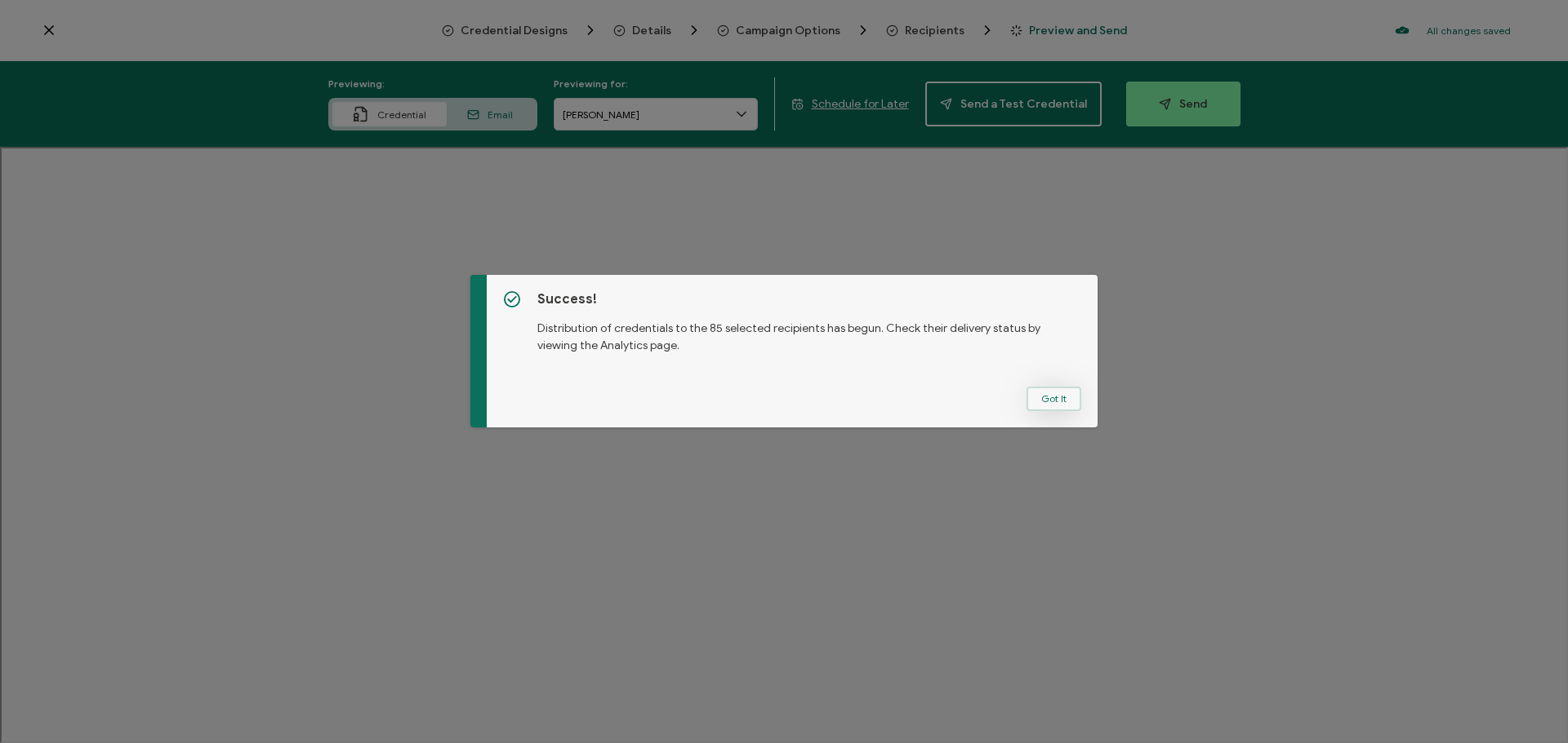
click at [1061, 404] on button "Got It" at bounding box center [1053, 398] width 54 height 24
